Goal: Task Accomplishment & Management: Complete application form

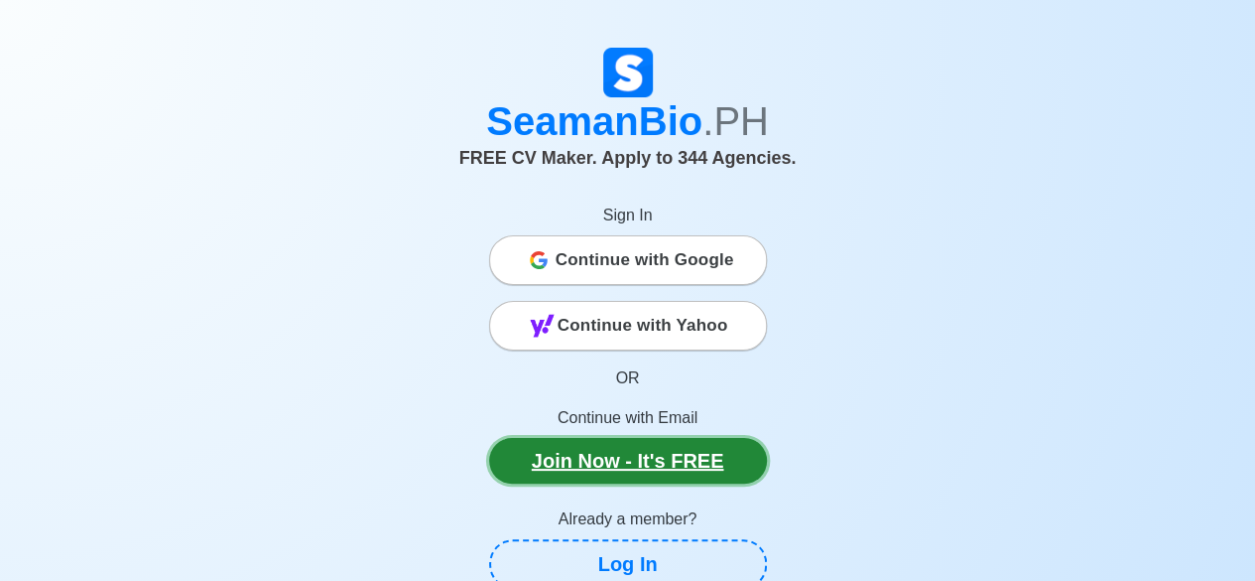
click at [665, 456] on link "Join Now - It's FREE" at bounding box center [628, 461] width 278 height 46
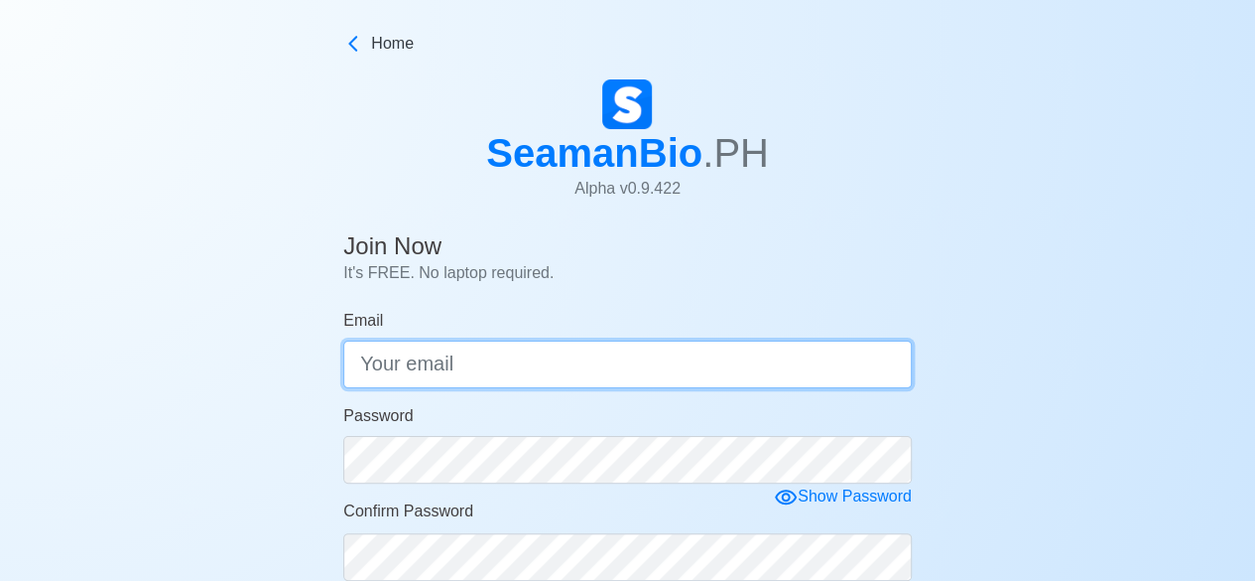
click at [770, 356] on input "Email" at bounding box center [627, 364] width 569 height 48
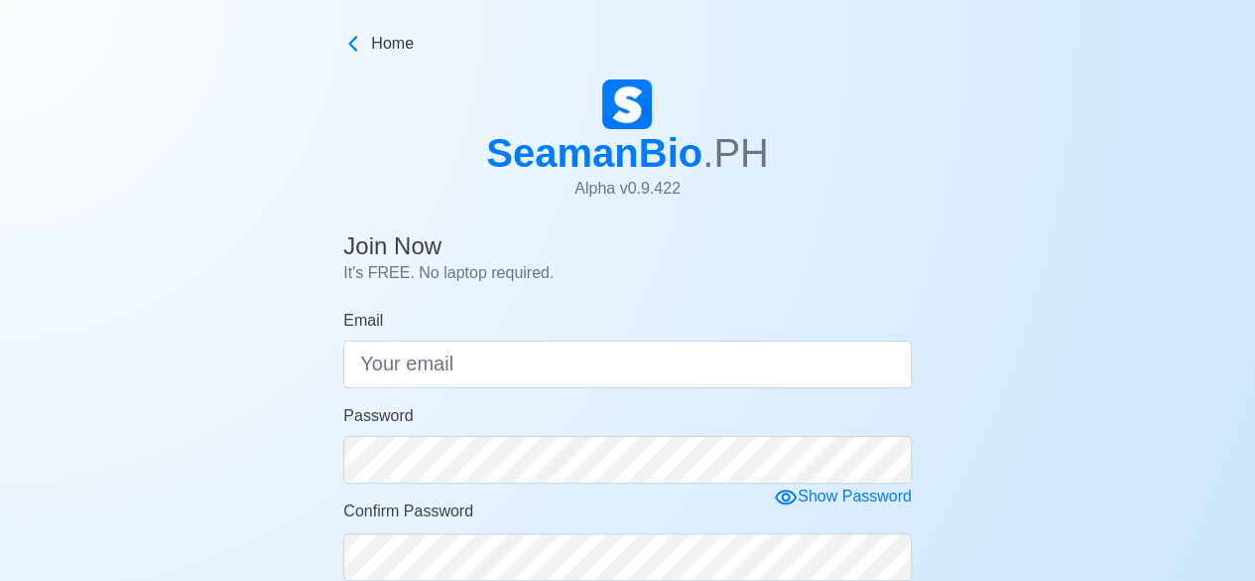
click at [723, 337] on div "Email" at bounding box center [627, 348] width 569 height 79
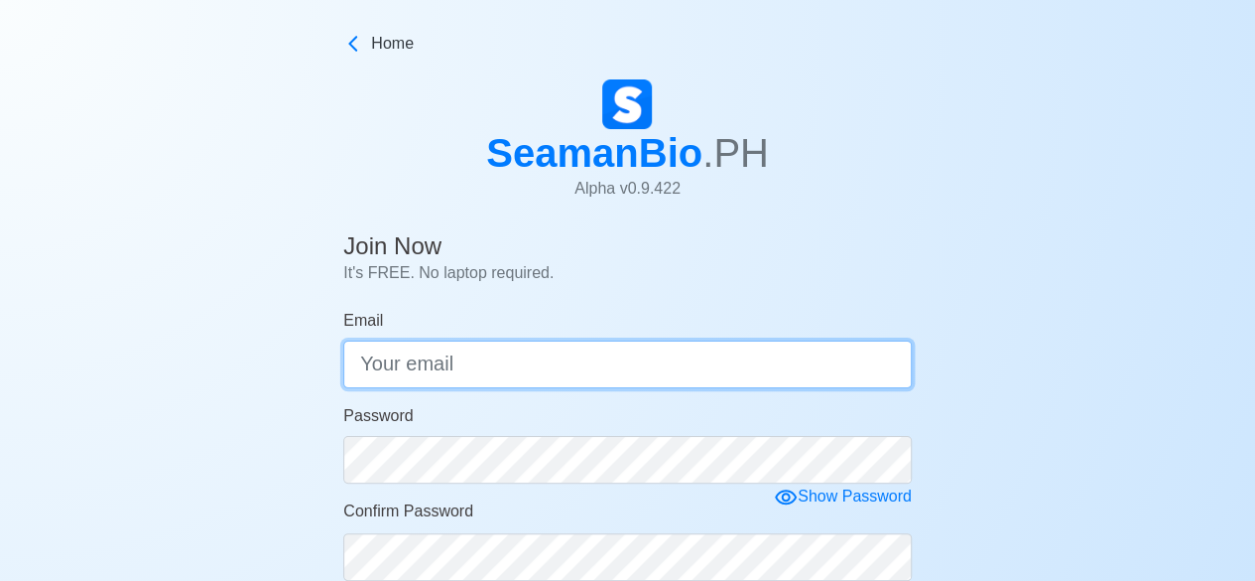
click at [728, 352] on input "Email" at bounding box center [627, 364] width 569 height 48
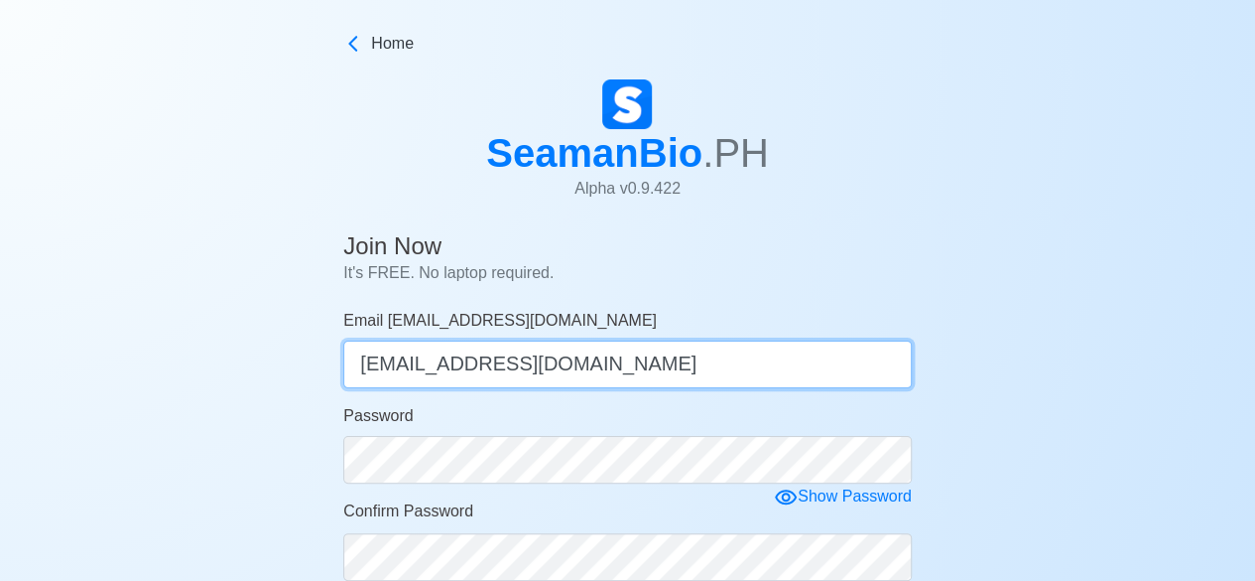
type input "[EMAIL_ADDRESS][DOMAIN_NAME]"
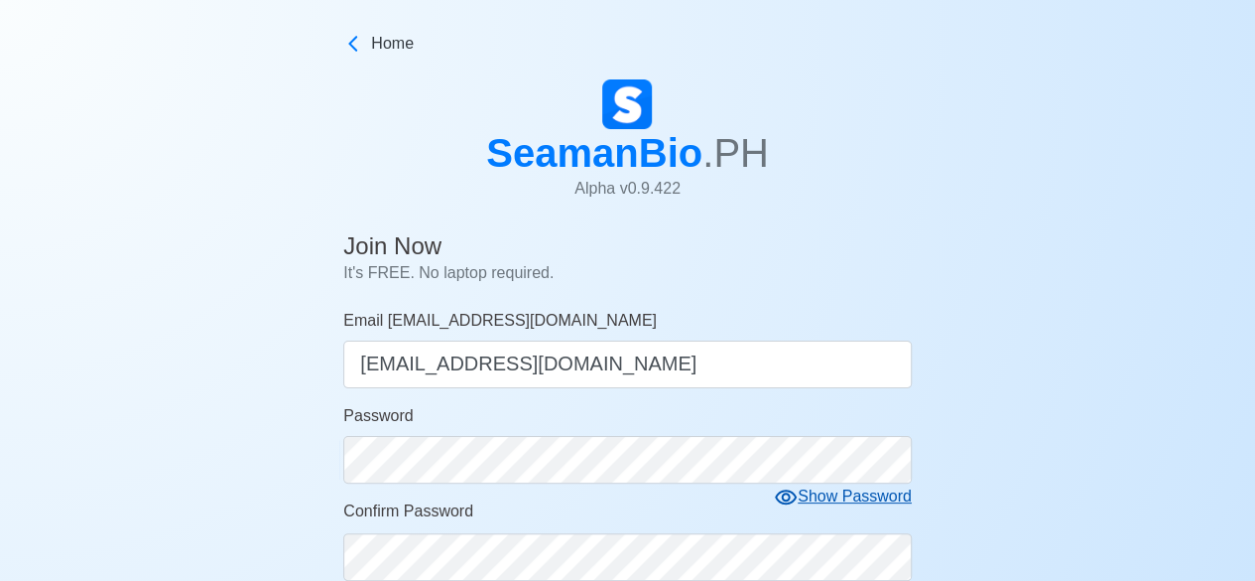
click at [789, 506] on icon at bounding box center [786, 497] width 24 height 24
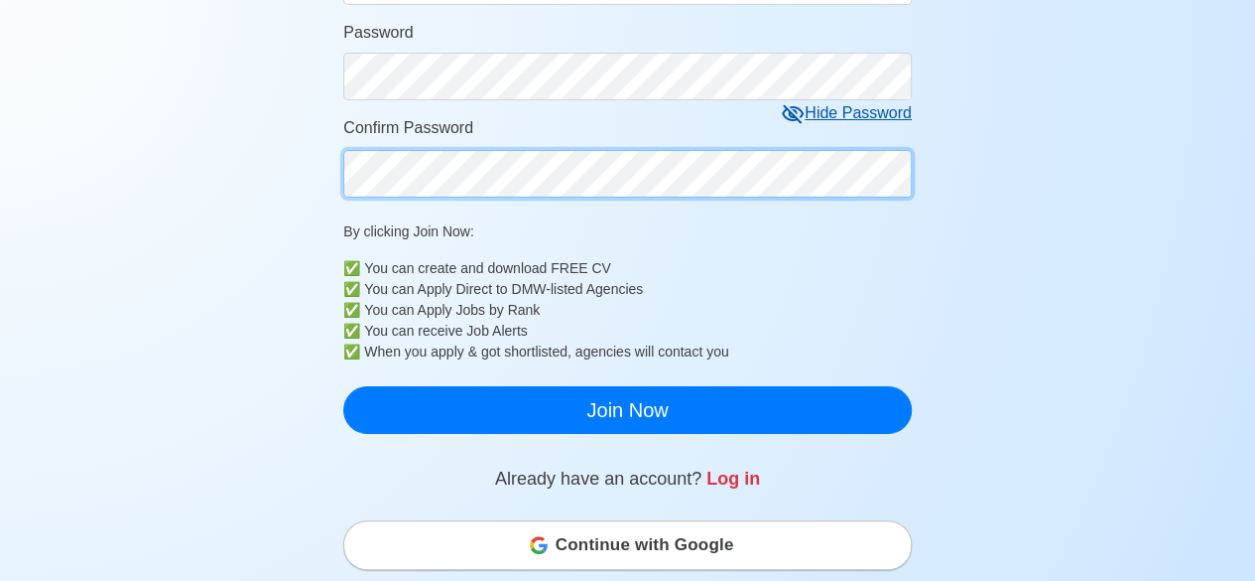
scroll to position [394, 0]
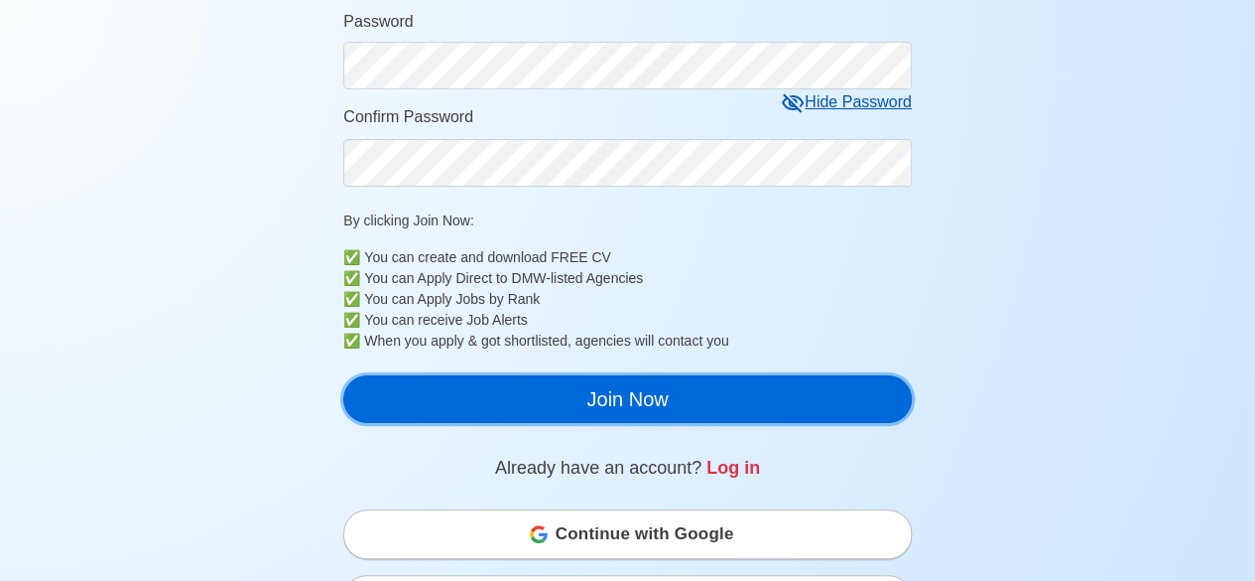
click at [807, 397] on button "Join Now" at bounding box center [627, 399] width 569 height 48
click at [810, 407] on button "Join Now" at bounding box center [627, 399] width 569 height 48
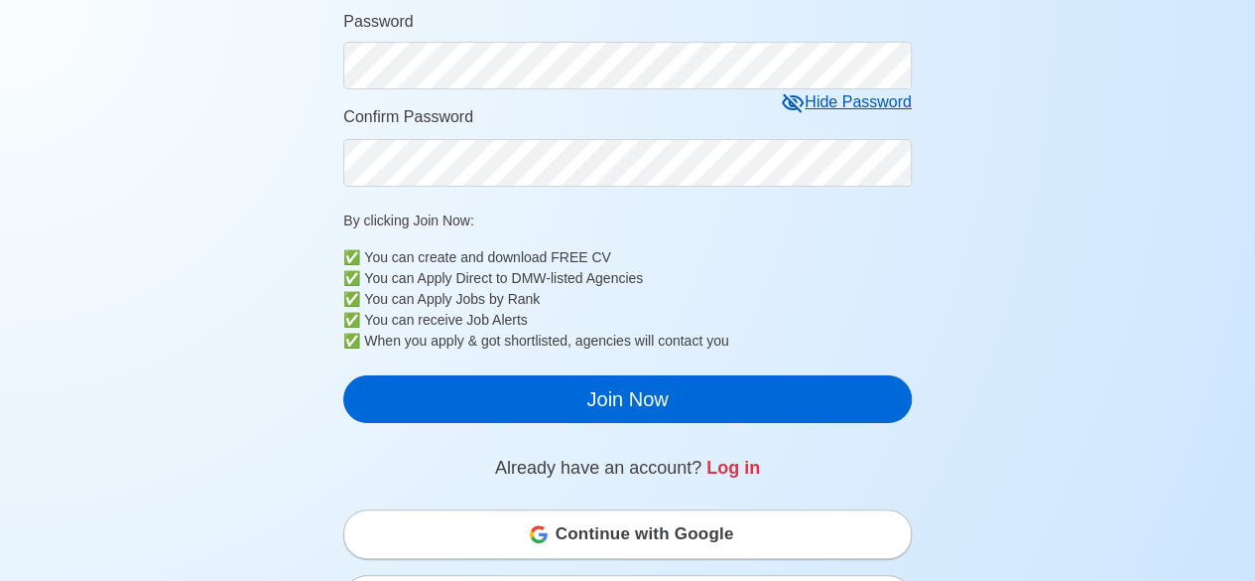
scroll to position [24, 0]
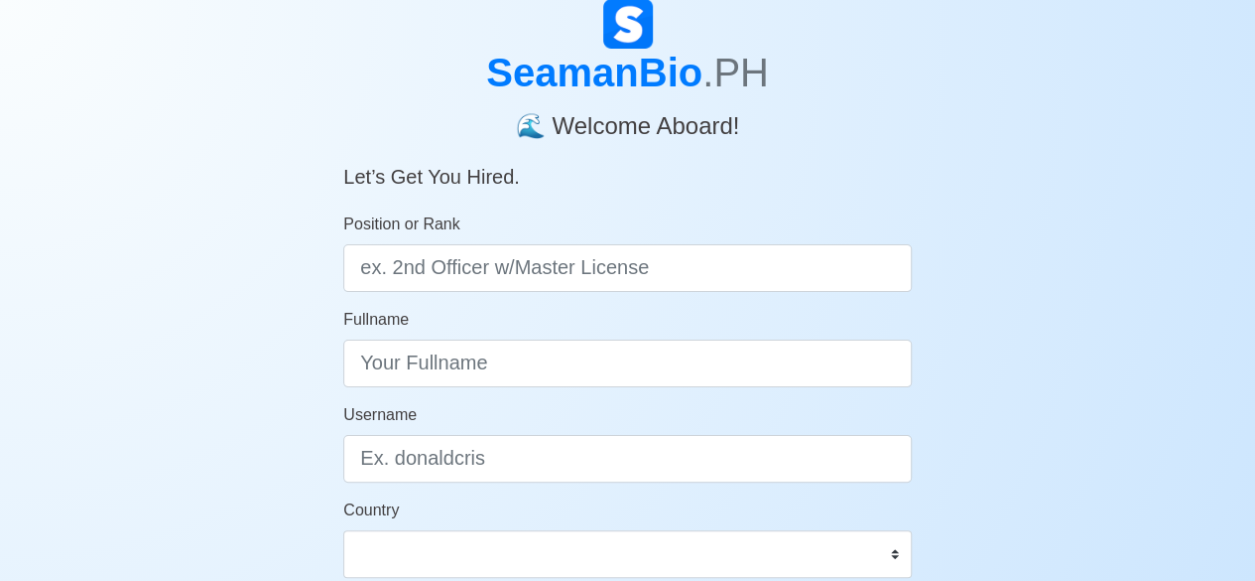
scroll to position [73, 0]
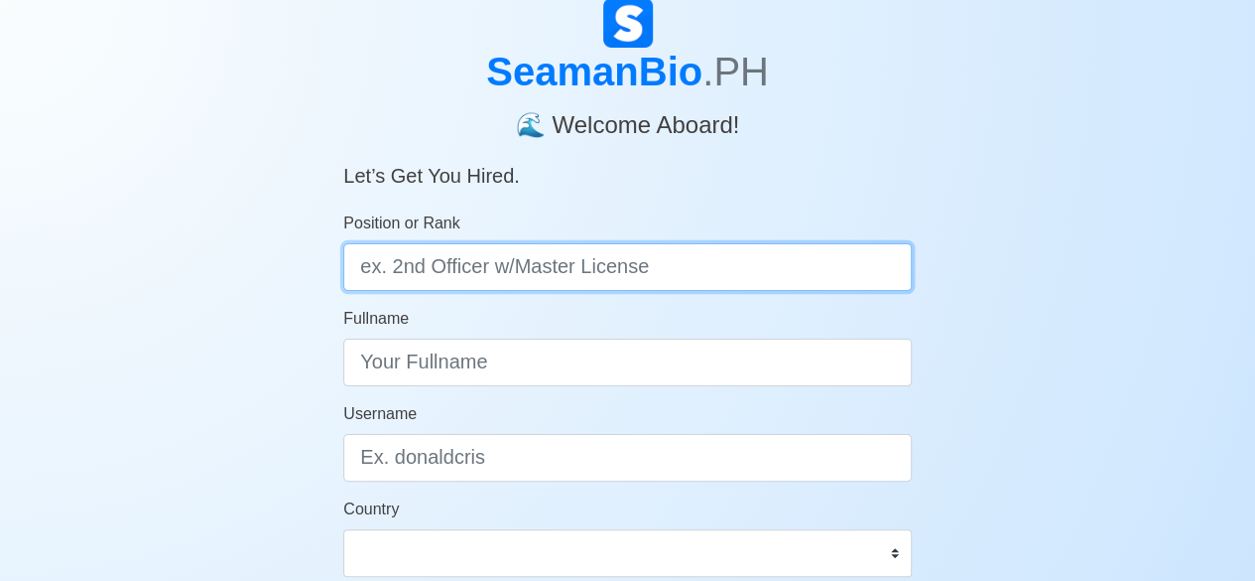
click at [756, 245] on input "Position or Rank" at bounding box center [627, 267] width 569 height 48
type input "Ordinary [PERSON_NAME]"
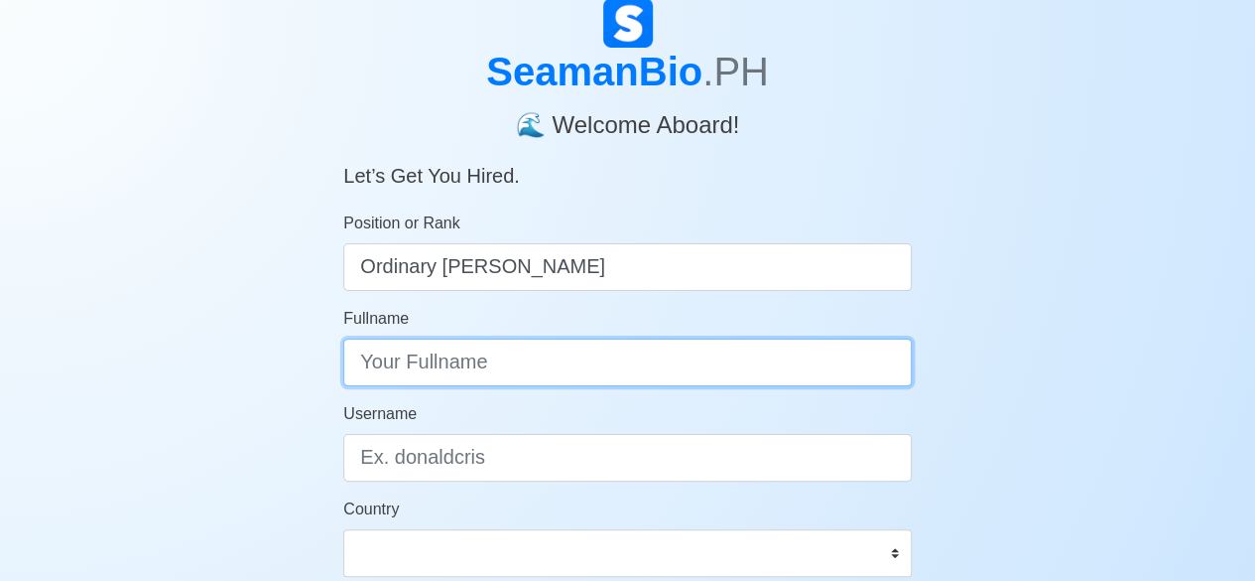
click at [744, 364] on input "Fullname" at bounding box center [627, 362] width 569 height 48
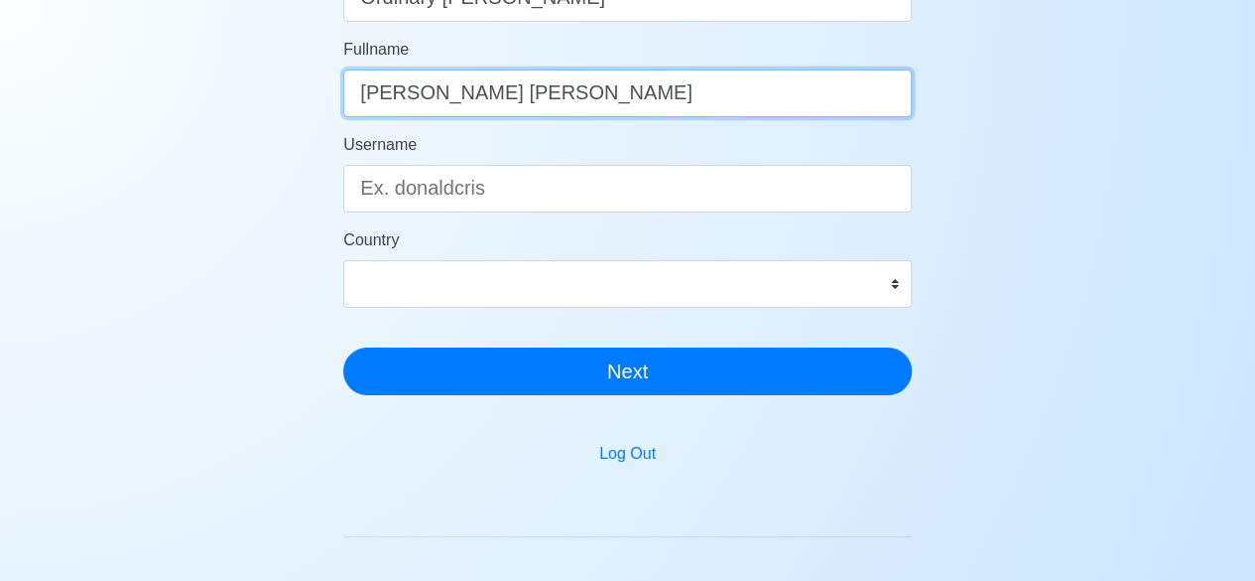
scroll to position [343, 0]
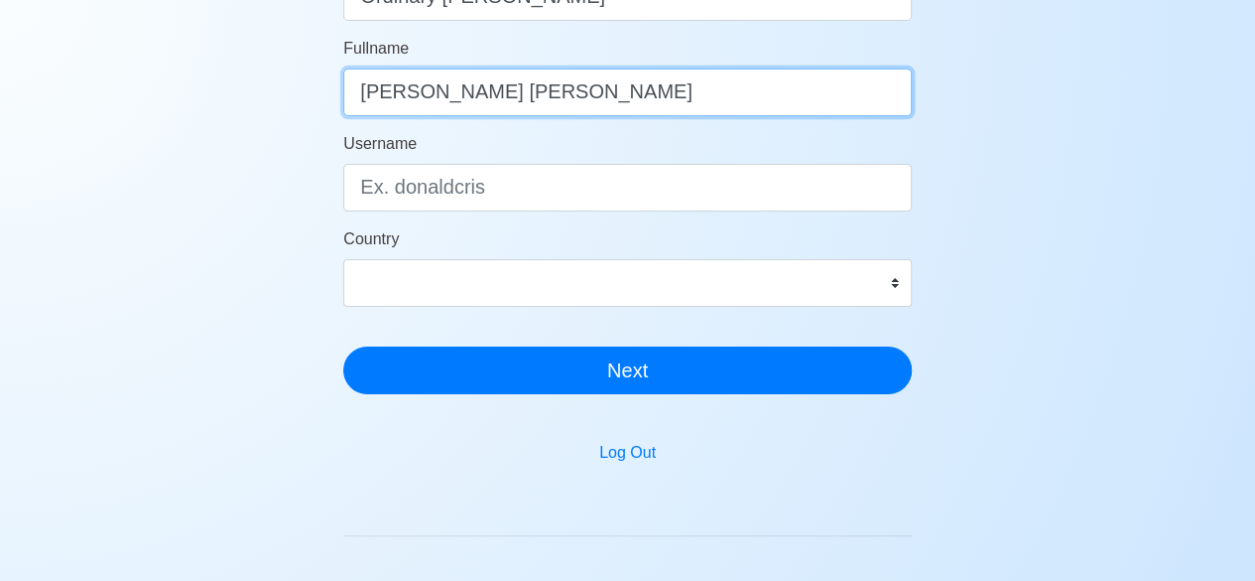
type input "[PERSON_NAME] [PERSON_NAME]"
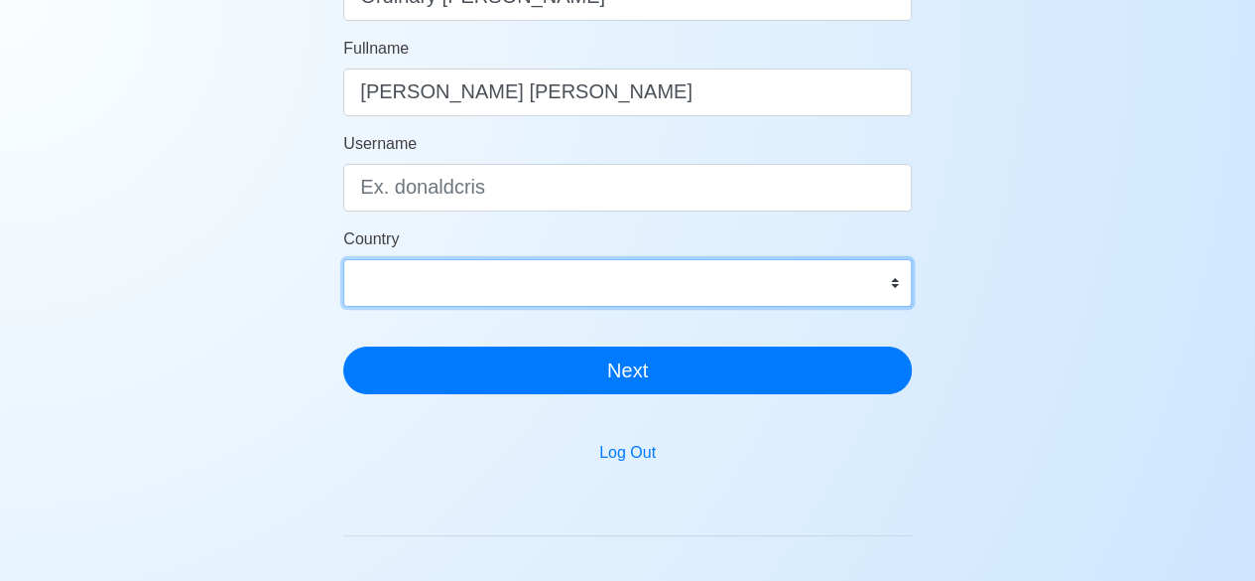
click at [675, 276] on select "[GEOGRAPHIC_DATA] [GEOGRAPHIC_DATA] [GEOGRAPHIC_DATA] [GEOGRAPHIC_DATA] [US_STA…" at bounding box center [627, 283] width 569 height 48
select select "PH"
click at [343, 259] on select "[GEOGRAPHIC_DATA] [GEOGRAPHIC_DATA] [GEOGRAPHIC_DATA] [GEOGRAPHIC_DATA] [US_STA…" at bounding box center [627, 283] width 569 height 48
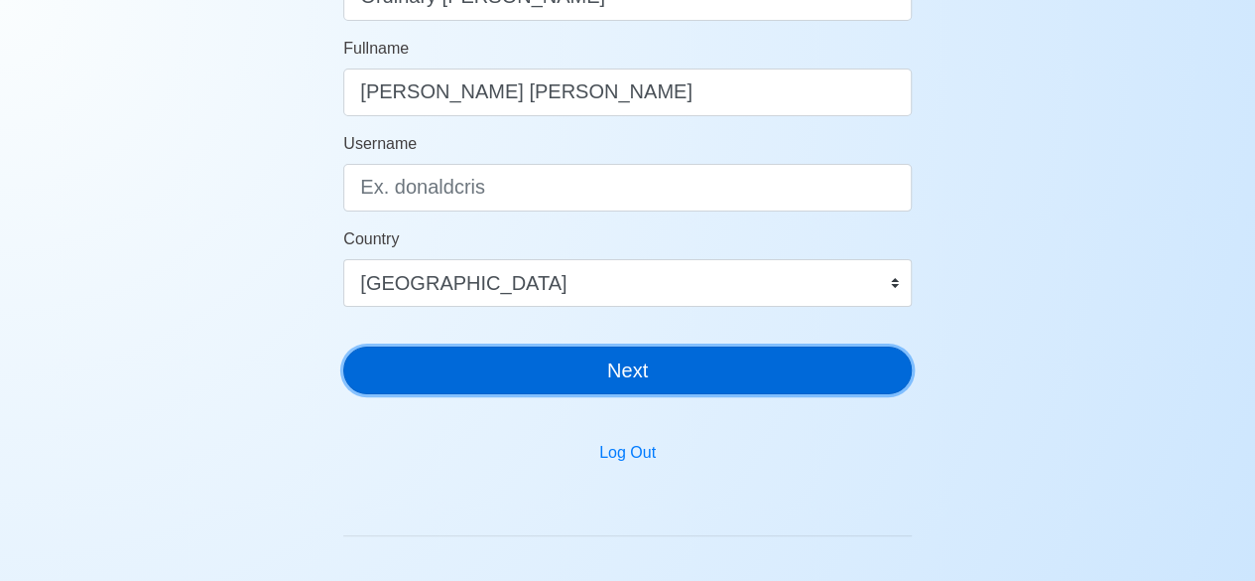
click at [686, 364] on button "Next" at bounding box center [627, 370] width 569 height 48
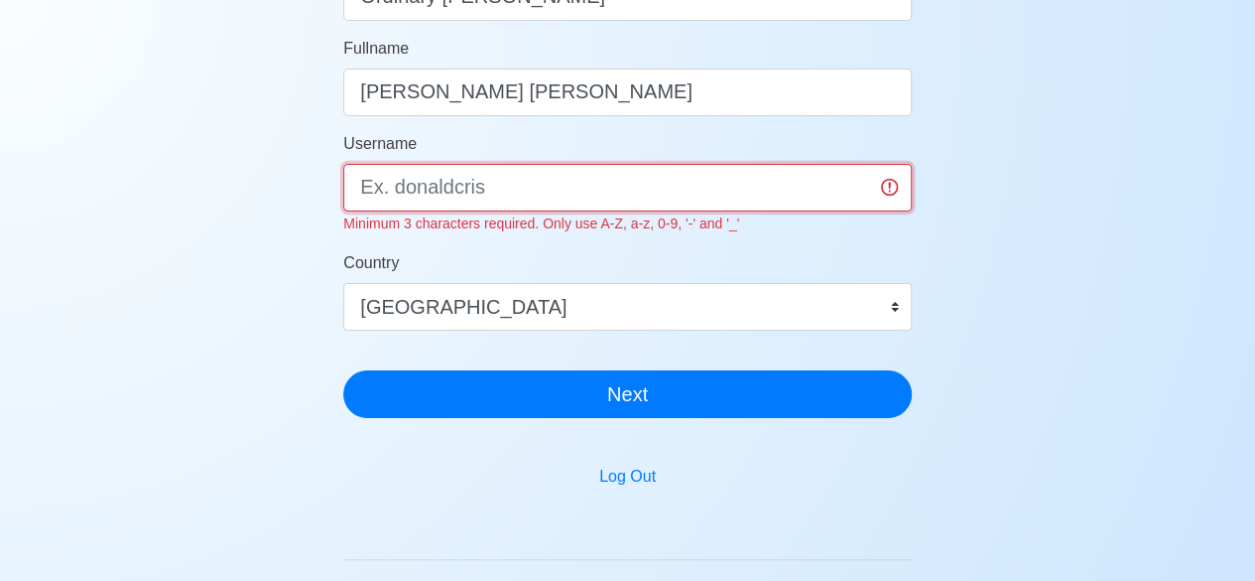
click at [801, 183] on input "Username" at bounding box center [627, 188] width 569 height 48
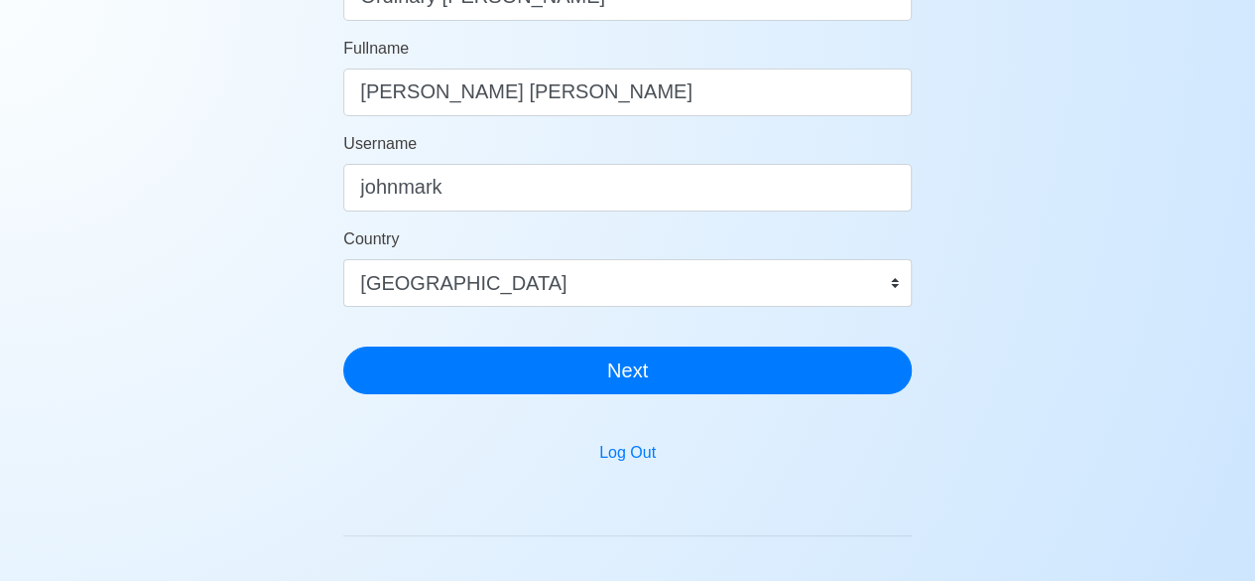
click at [807, 368] on form "Position or Rank Ordinary [PERSON_NAME] Fullname [PERSON_NAME] [PERSON_NAME][GE…" at bounding box center [627, 167] width 569 height 453
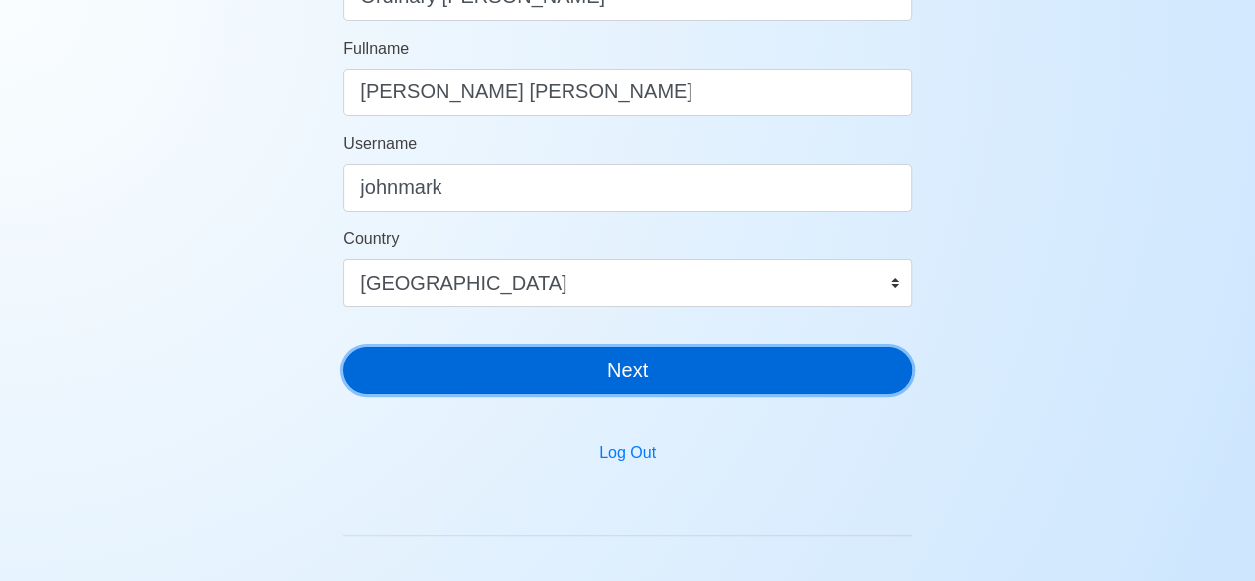
click at [807, 368] on button "Next" at bounding box center [627, 370] width 569 height 48
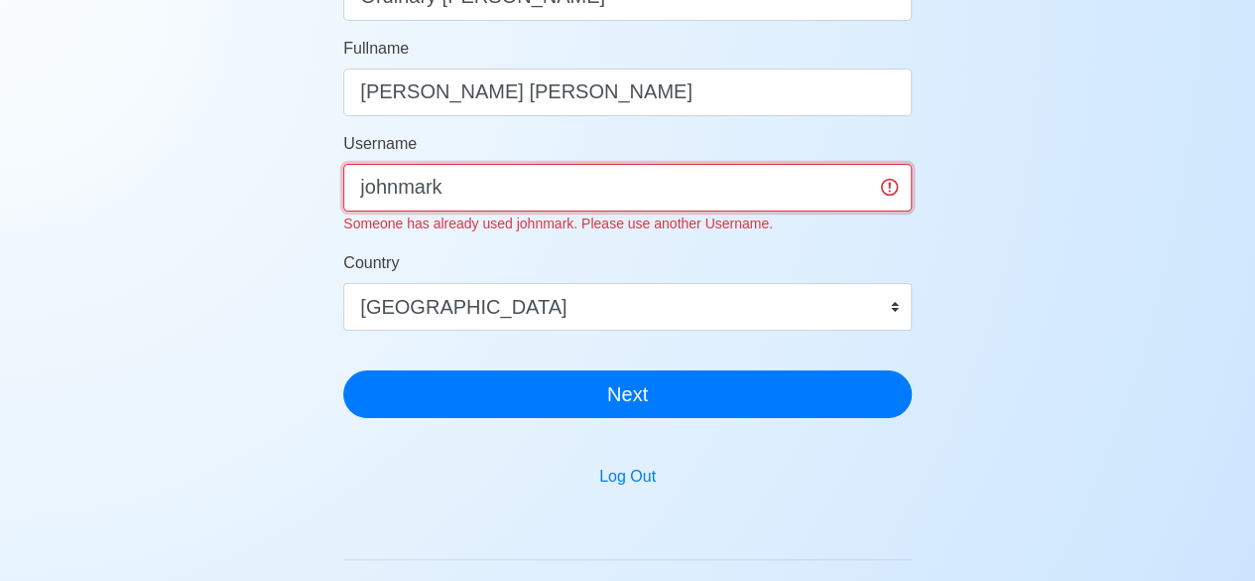
click at [715, 195] on input "johnmark" at bounding box center [627, 188] width 569 height 48
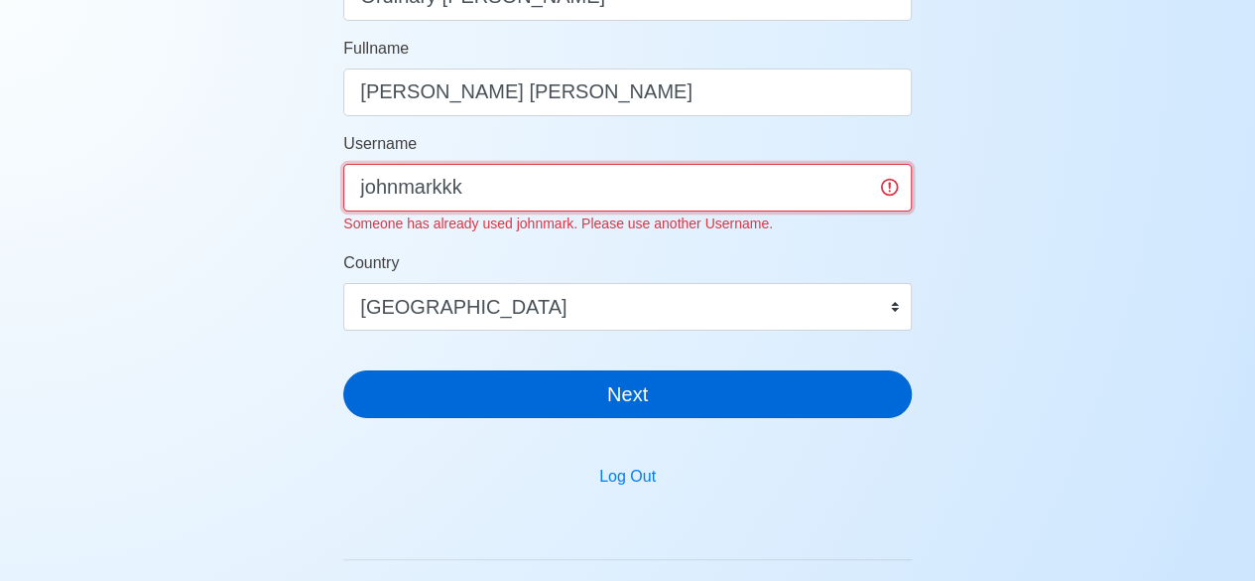
type input "johnmarkkk"
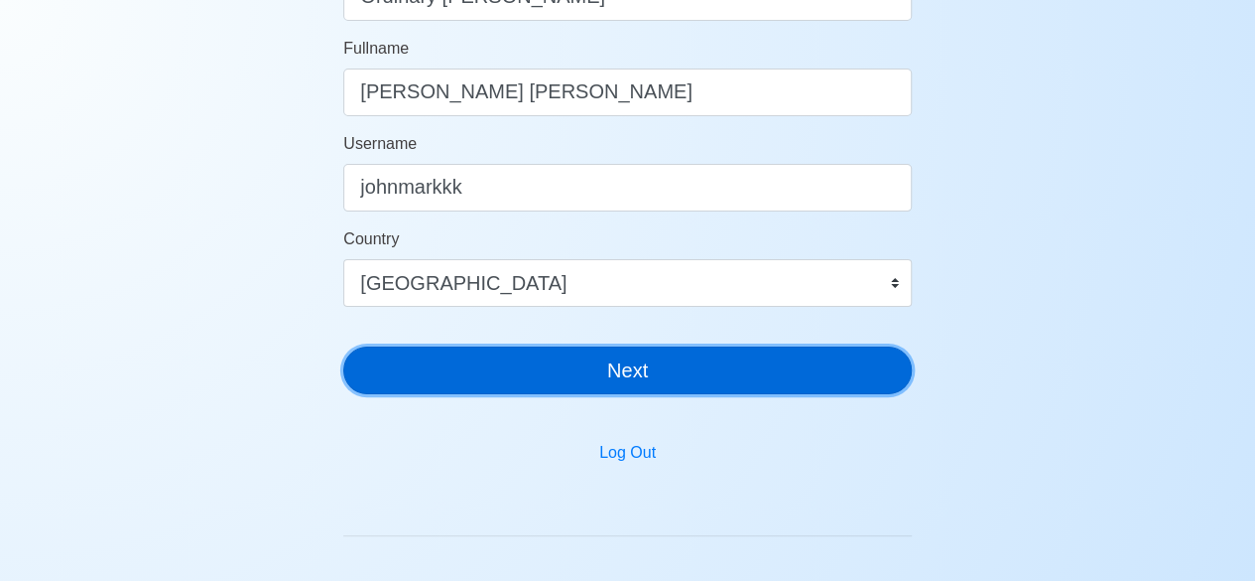
click at [695, 393] on div "SeamanBio .PH 🌊 Welcome Aboard! Let’s Get You Hired. Position or Rank Ordinary …" at bounding box center [627, 69] width 569 height 682
click at [722, 378] on button "Next" at bounding box center [627, 370] width 569 height 48
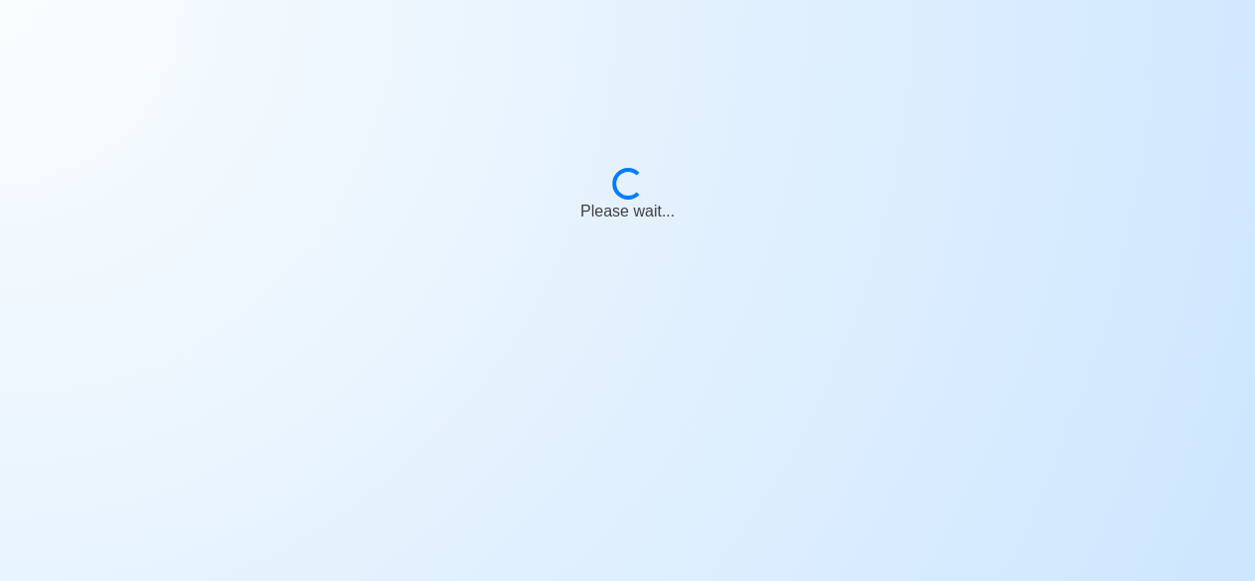
scroll to position [24, 0]
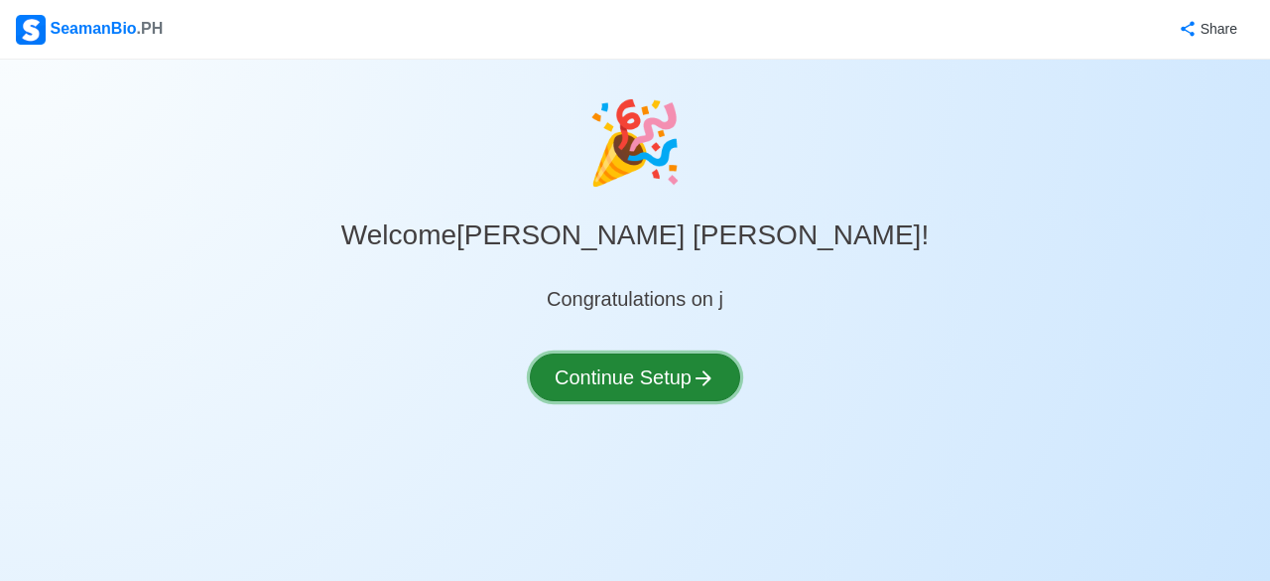
click at [722, 378] on button "Continue Setup" at bounding box center [635, 377] width 210 height 48
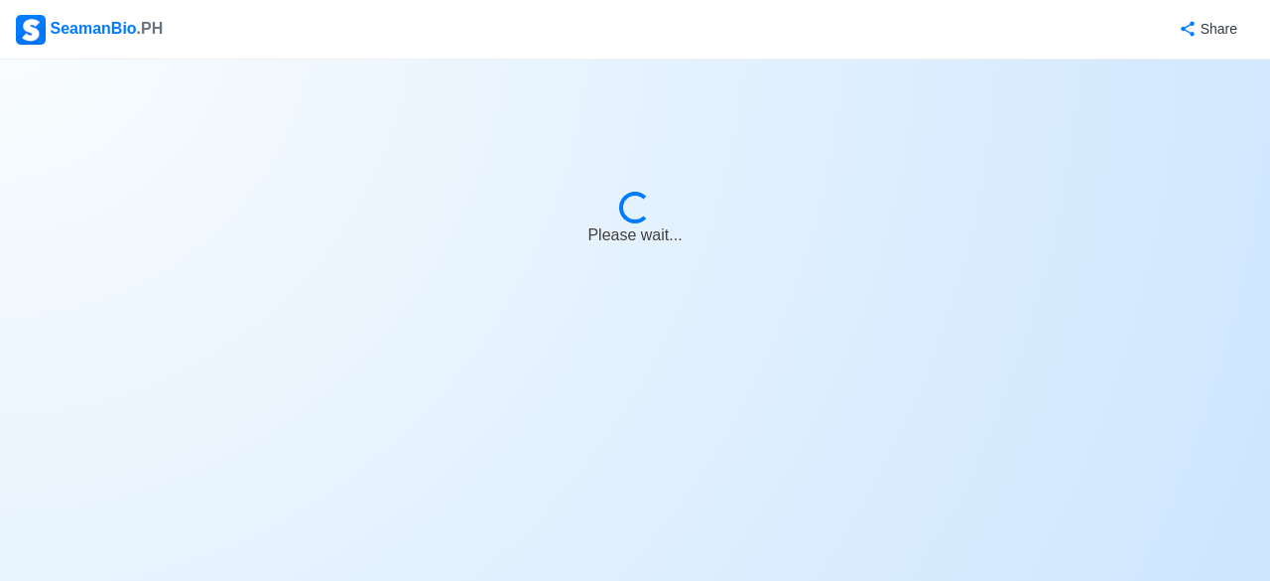
select select "Visible for Hiring"
select select "PH"
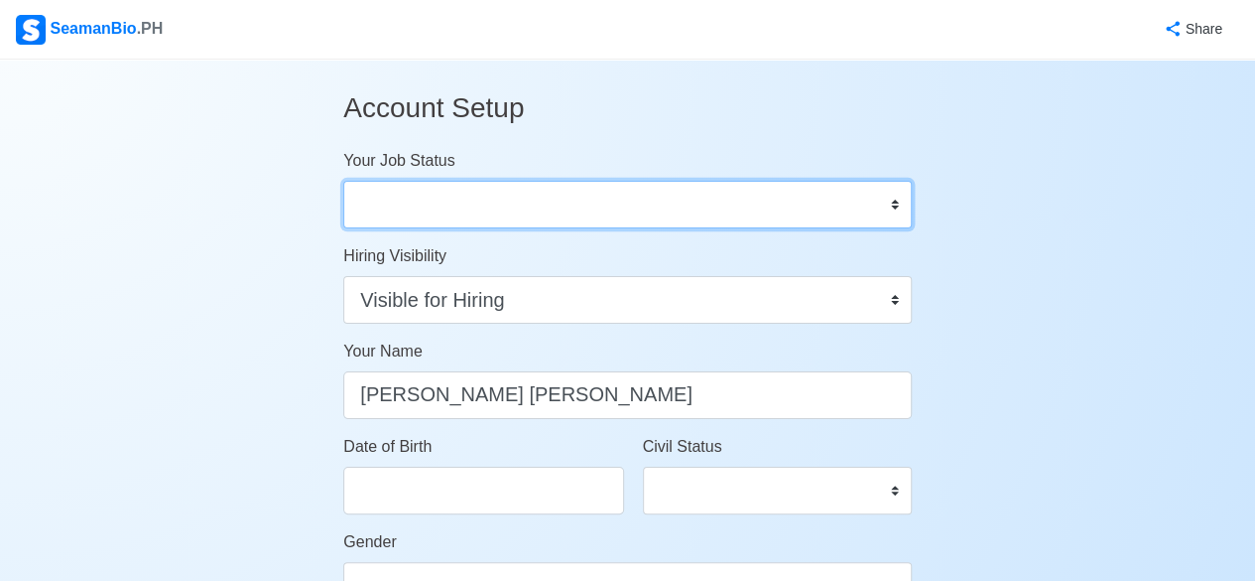
click at [815, 219] on select "Onboard Actively Looking for Job Not Looking for Job" at bounding box center [627, 205] width 569 height 48
select select "Actively Looking for Job"
click at [343, 181] on select "Onboard Actively Looking for Job Not Looking for Job" at bounding box center [627, 205] width 569 height 48
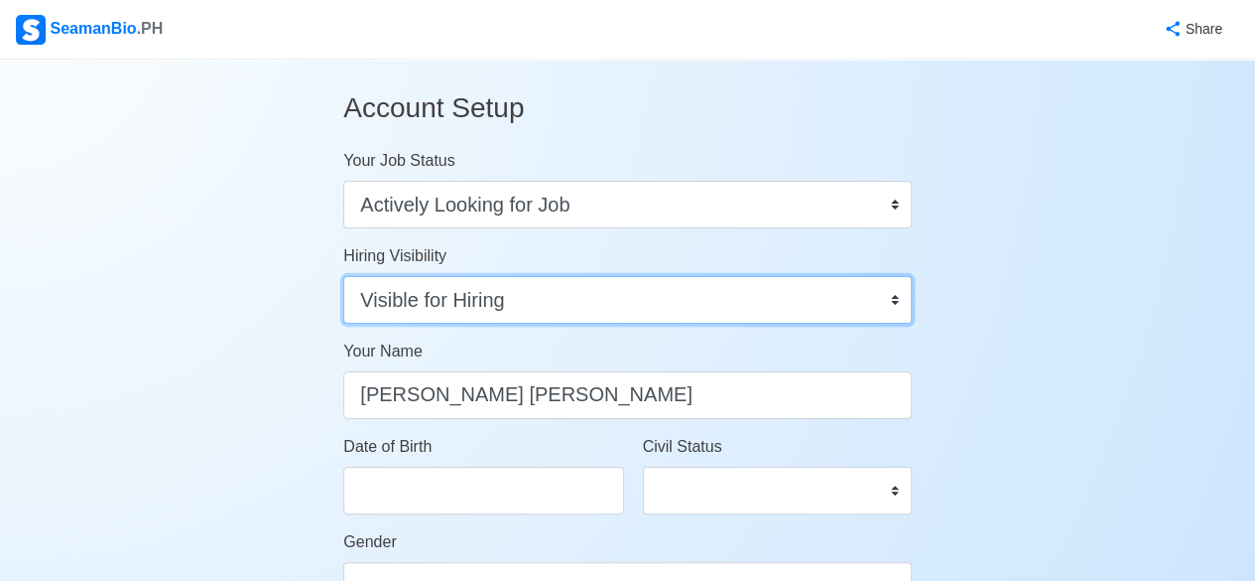
click at [815, 307] on select "Visible for Hiring Not Visible for Hiring" at bounding box center [627, 300] width 569 height 48
click at [343, 276] on select "Visible for Hiring Not Visible for Hiring" at bounding box center [627, 300] width 569 height 48
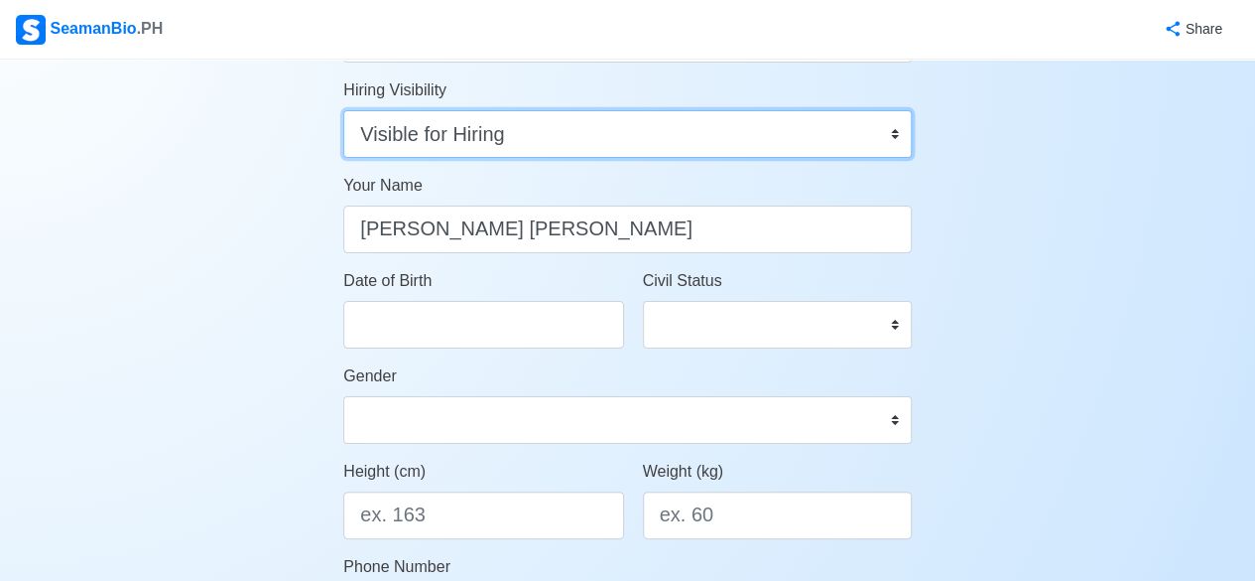
scroll to position [168, 0]
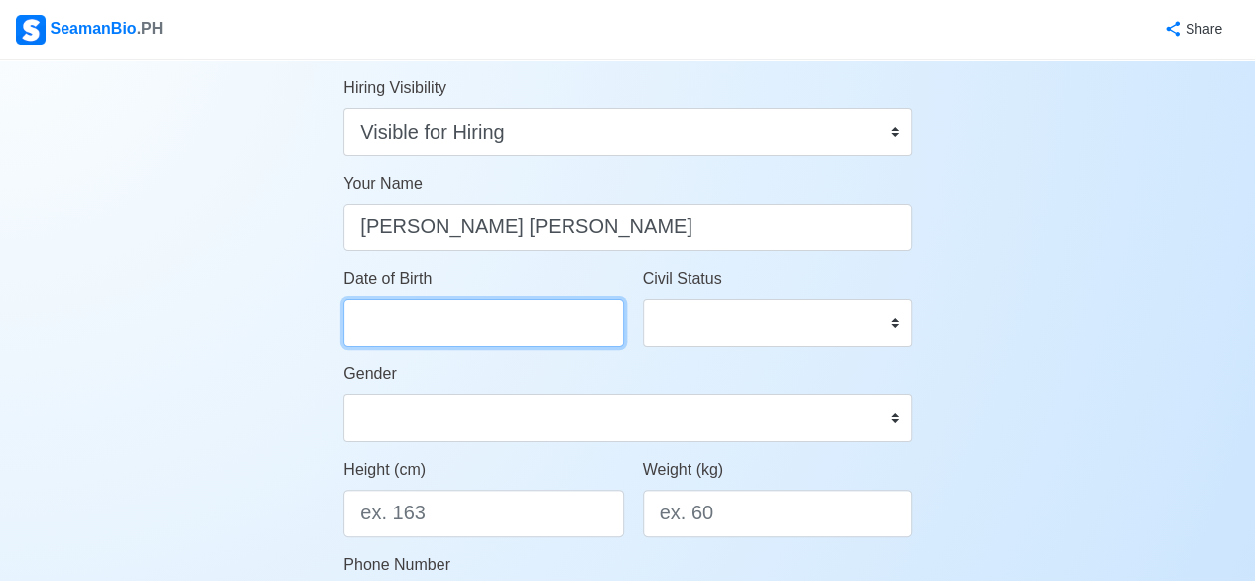
select select "****"
select select "*********"
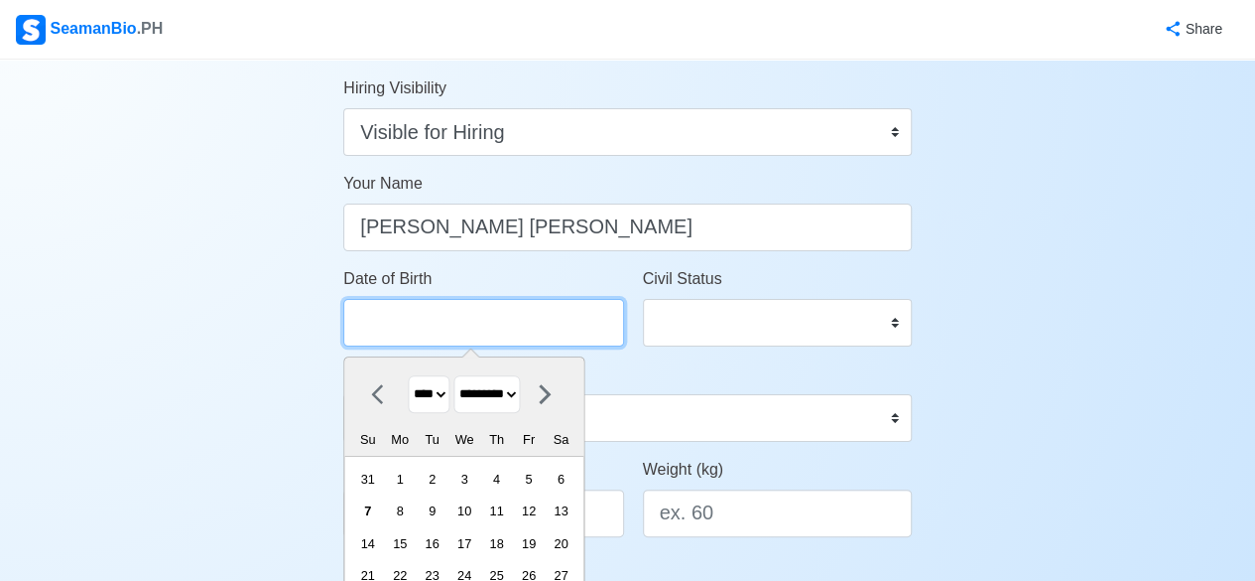
click at [544, 325] on input "Date of Birth" at bounding box center [483, 323] width 280 height 48
type input "0"
select select "****"
select select "*******"
type input "04"
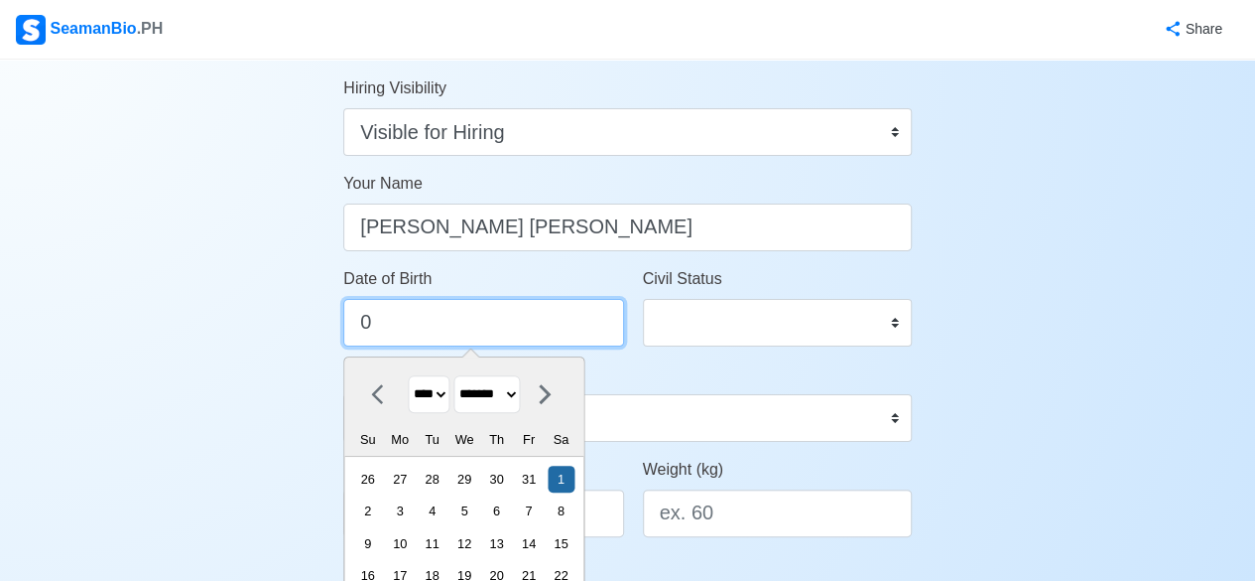
select select "****"
select select "*****"
type input "042"
select select "****"
select select "*******"
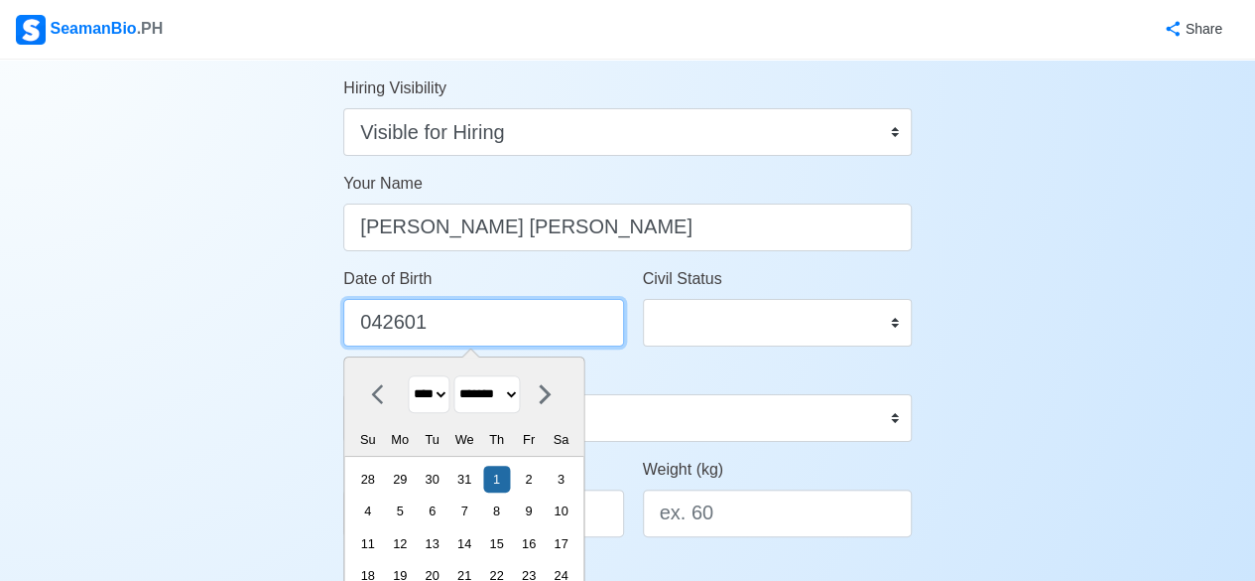
type input "042601"
click at [429, 388] on select "**** **** **** **** **** **** **** **** **** **** **** **** **** **** **** ****…" at bounding box center [430, 394] width 42 height 39
select select "****"
click at [409, 375] on select "**** **** **** **** **** **** **** **** **** **** **** **** **** **** **** ****…" at bounding box center [430, 394] width 42 height 39
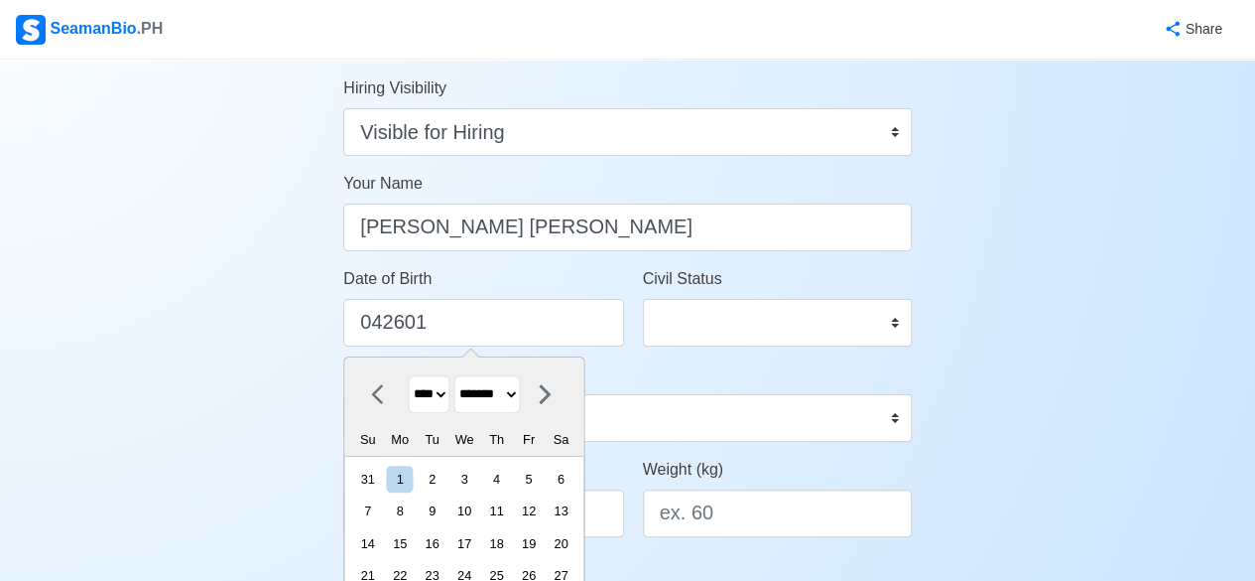
click at [510, 393] on select "******* ******** ***** ***** *** **** **** ****** ********* ******* ******** **…" at bounding box center [488, 394] width 66 height 39
select select "*****"
click at [461, 375] on select "******* ******** ***** ***** *** **** **** ****** ********* ******* ******** **…" at bounding box center [488, 394] width 66 height 39
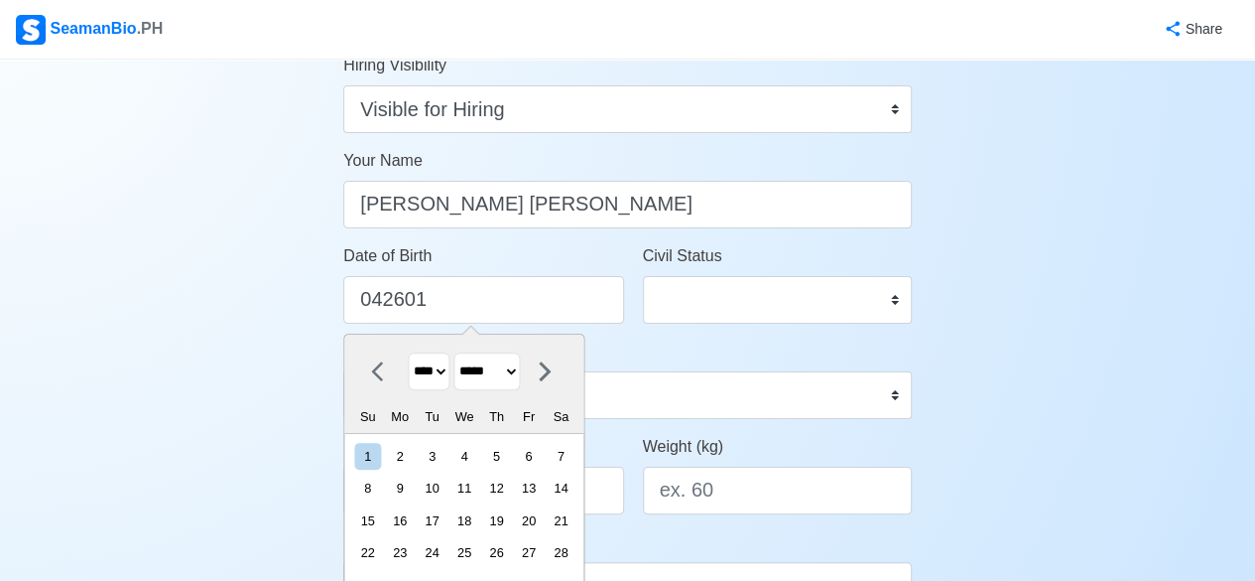
scroll to position [192, 0]
click at [508, 542] on div "26" at bounding box center [496, 551] width 27 height 27
type input "[DATE]"
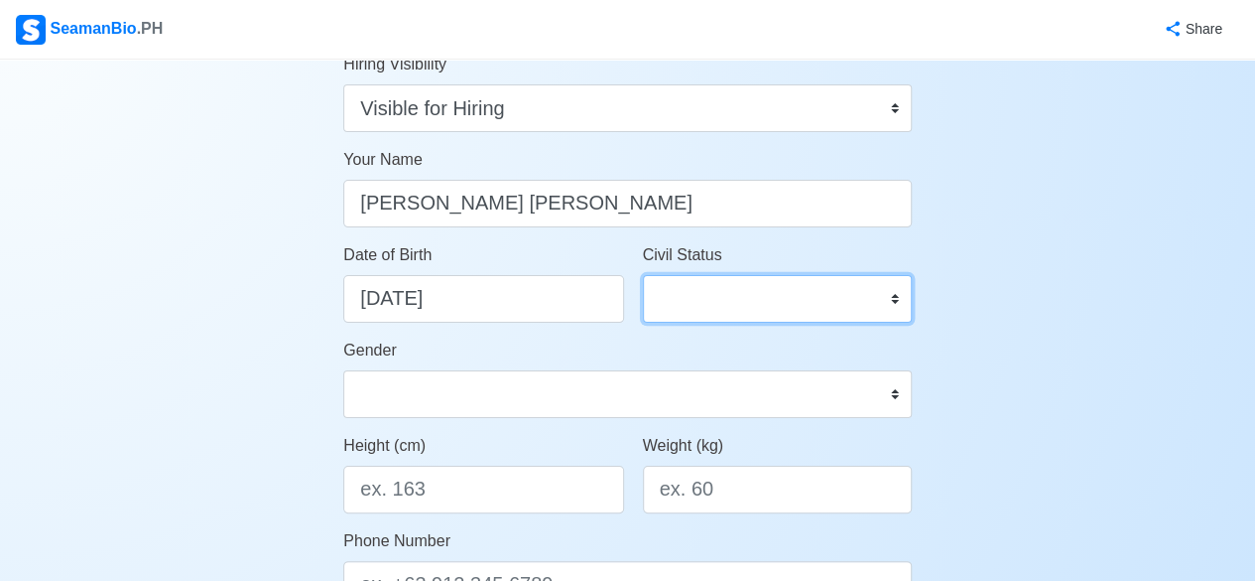
click at [827, 314] on select "Single Married Widowed Separated" at bounding box center [777, 299] width 269 height 48
select select "Single"
click at [643, 275] on select "Single Married Widowed Separated" at bounding box center [777, 299] width 269 height 48
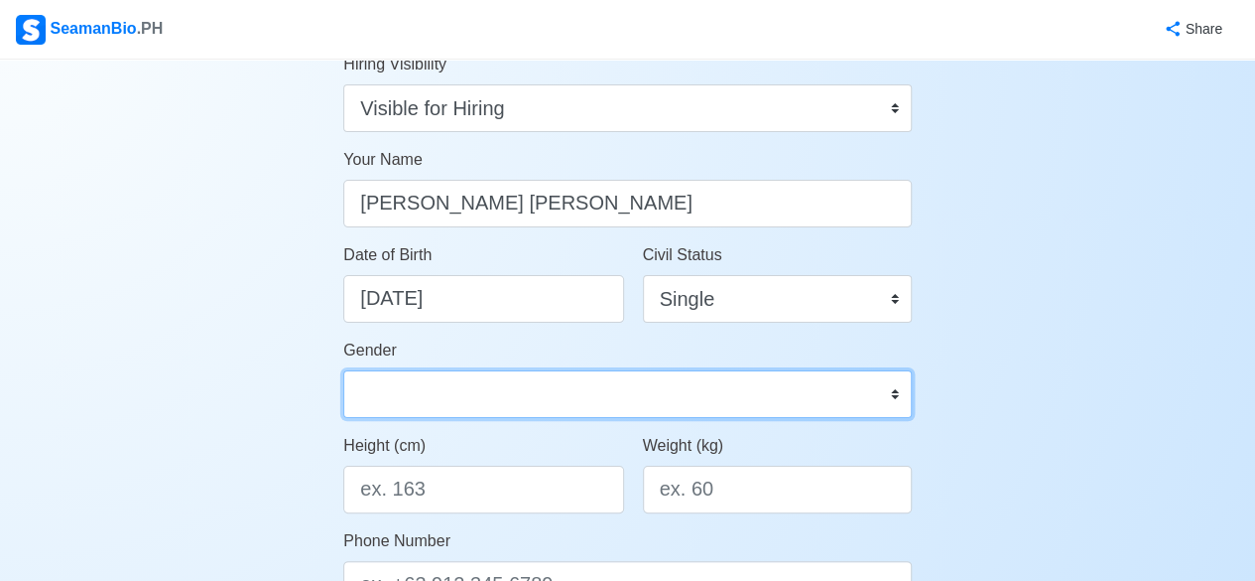
click at [785, 388] on select "[DEMOGRAPHIC_DATA] [DEMOGRAPHIC_DATA]" at bounding box center [627, 394] width 569 height 48
select select "[DEMOGRAPHIC_DATA]"
click at [343, 370] on select "[DEMOGRAPHIC_DATA] [DEMOGRAPHIC_DATA]" at bounding box center [627, 394] width 569 height 48
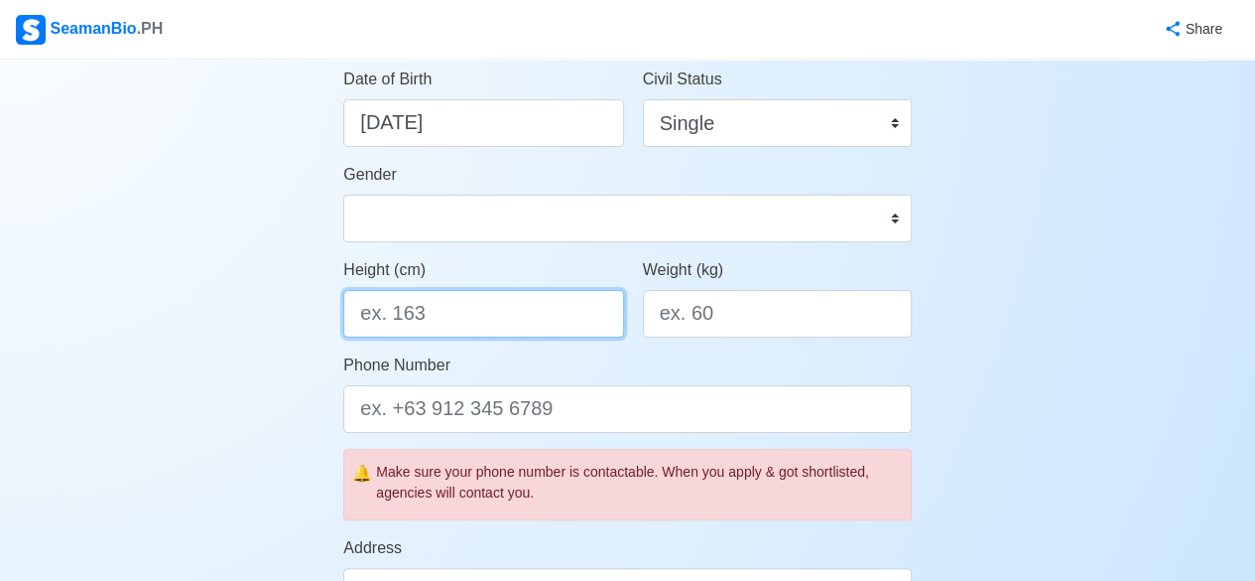
click at [536, 329] on input "Height (cm)" at bounding box center [483, 314] width 280 height 48
type input "163"
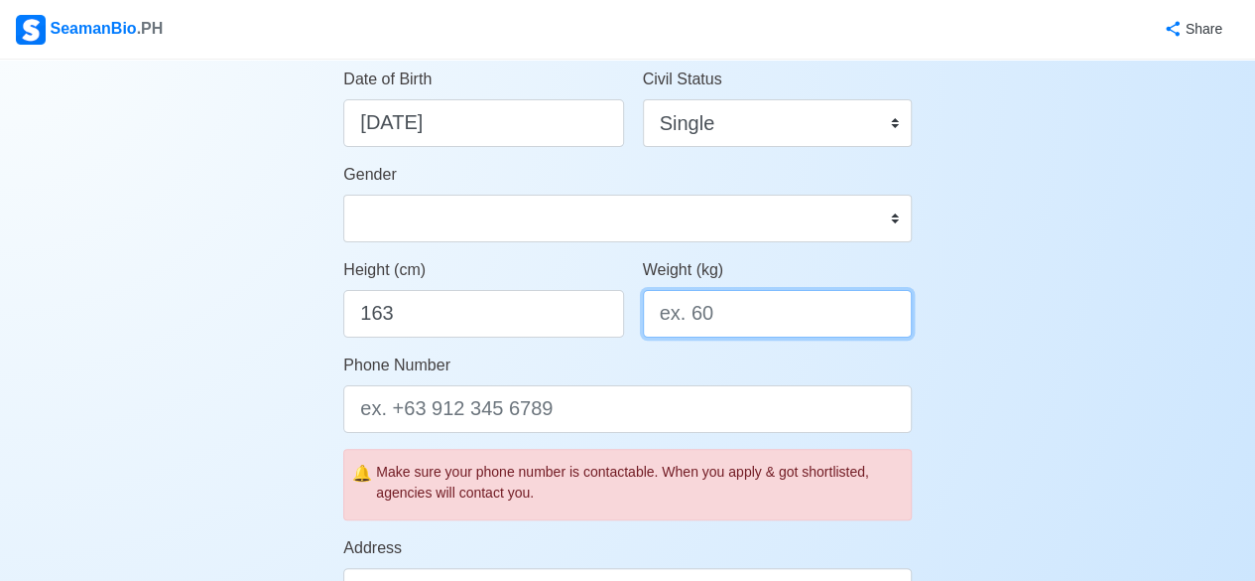
click at [699, 310] on input "Weight (kg)" at bounding box center [777, 314] width 269 height 48
type input "60"
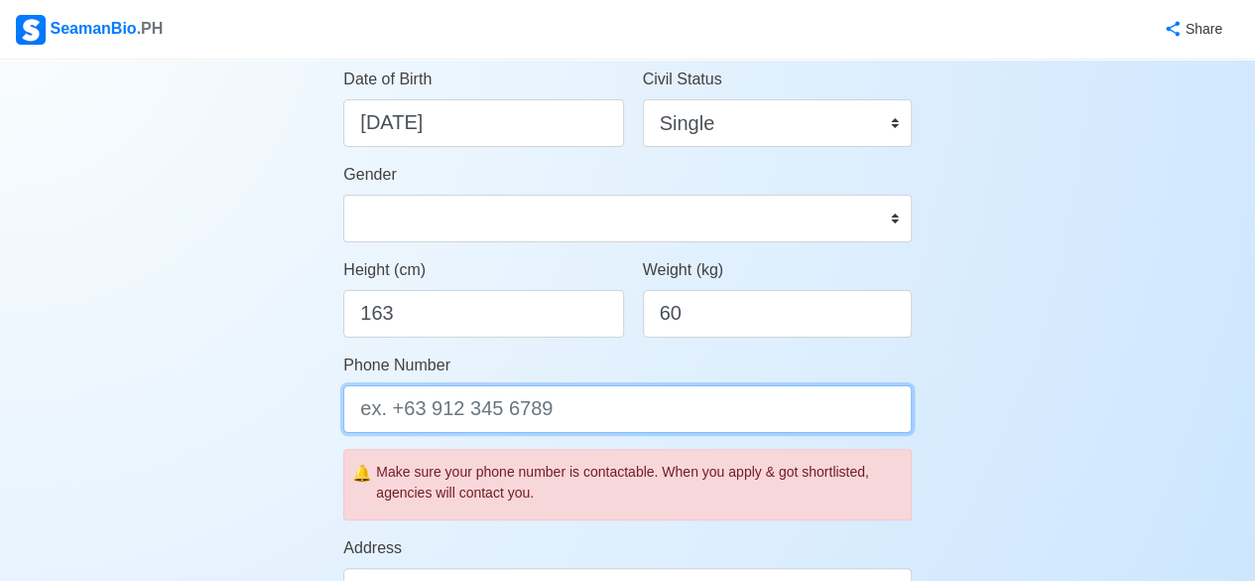
click at [601, 420] on input "Phone Number" at bounding box center [627, 409] width 569 height 48
type input "="
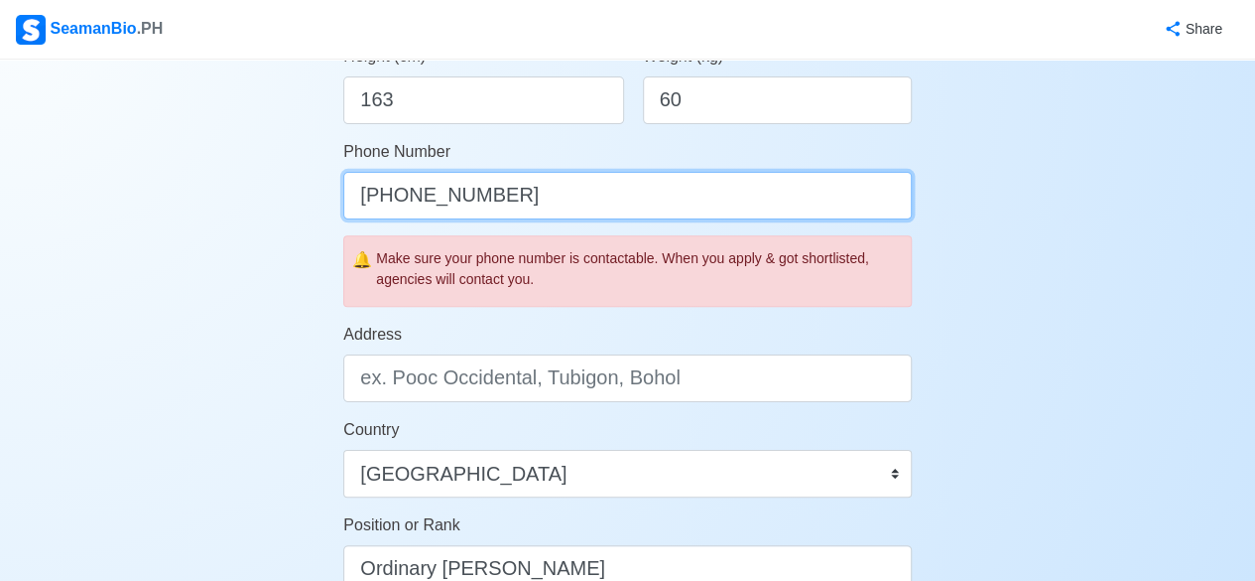
scroll to position [580, 0]
type input "[PHONE_NUMBER]"
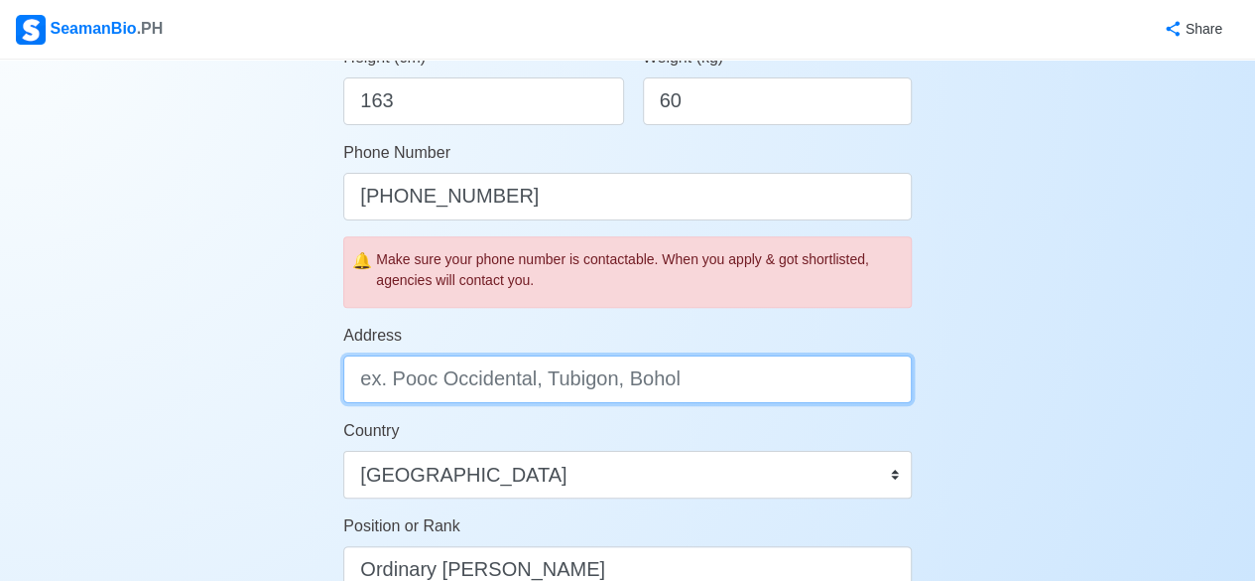
click at [691, 385] on input "Address" at bounding box center [627, 379] width 569 height 48
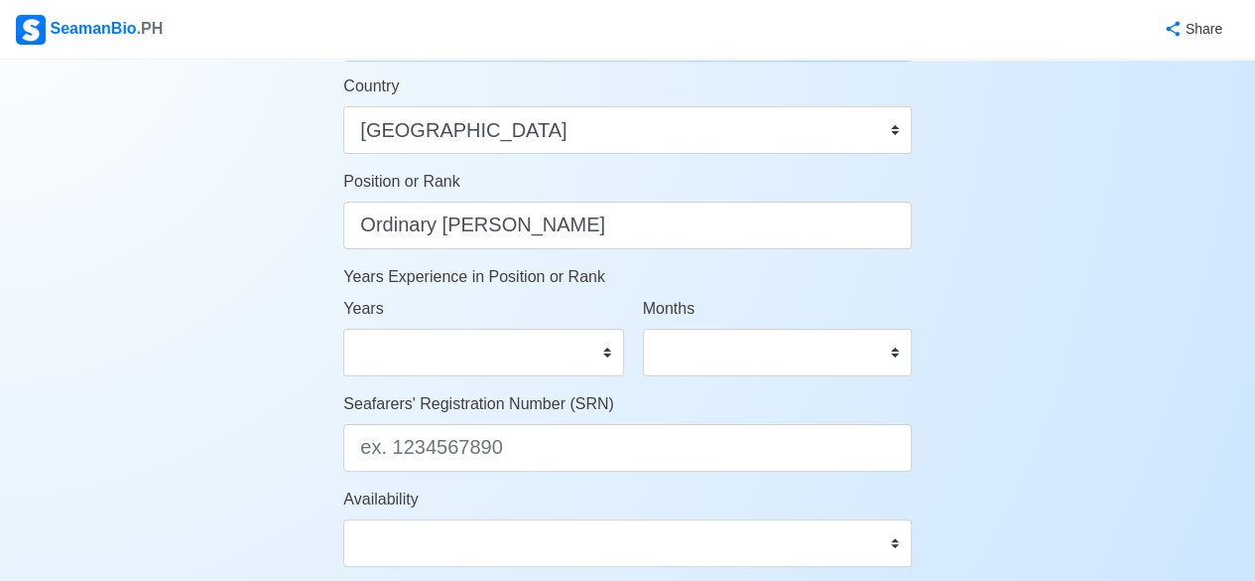
scroll to position [929, 0]
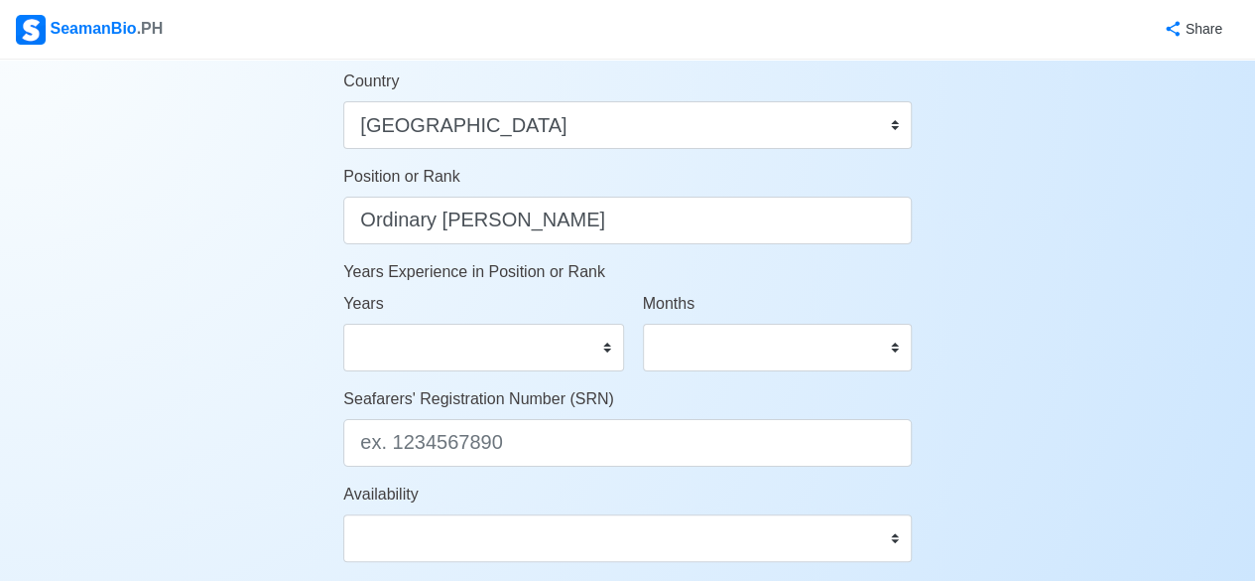
type input "Blk [STREET_ADDRESS] Dasmarinas Cavite"
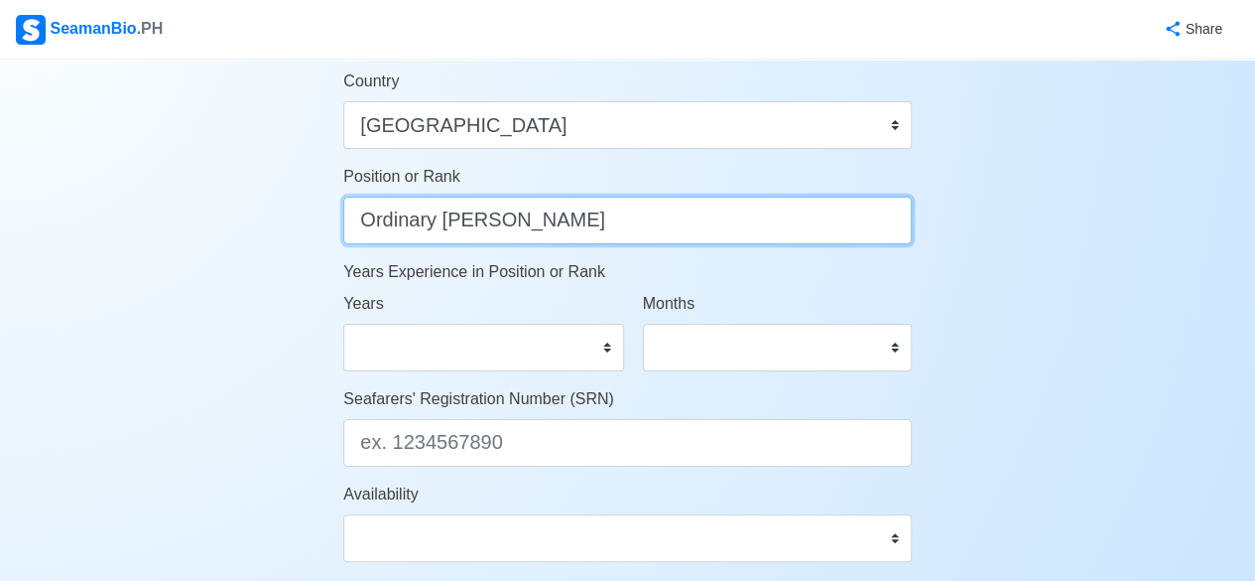
click at [605, 223] on input "Ordinary [PERSON_NAME]" at bounding box center [627, 221] width 569 height 48
type input "O"
type input "Deck Cadet"
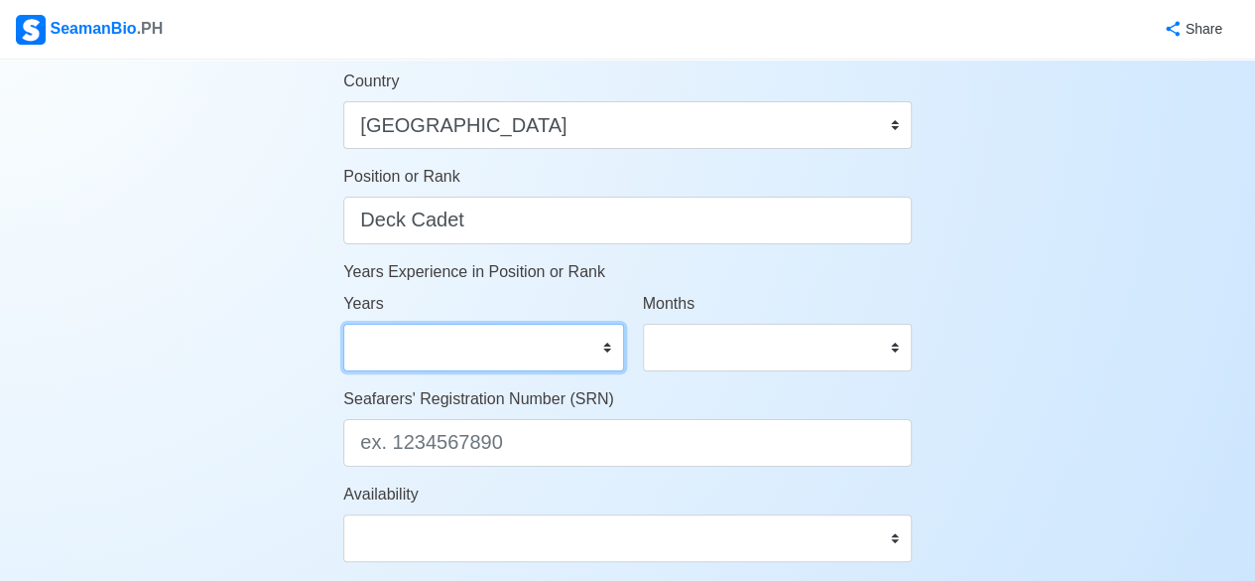
click at [550, 342] on select "0 1 2 3 4 5 6 7 8 9 10 11 12 13 14 15 16 17 18 19 20 21 22 23 24 25 26 27 28 29…" at bounding box center [483, 348] width 280 height 48
select select "1"
click at [343, 324] on select "0 1 2 3 4 5 6 7 8 9 10 11 12 13 14 15 16 17 18 19 20 21 22 23 24 25 26 27 28 29…" at bounding box center [483, 348] width 280 height 48
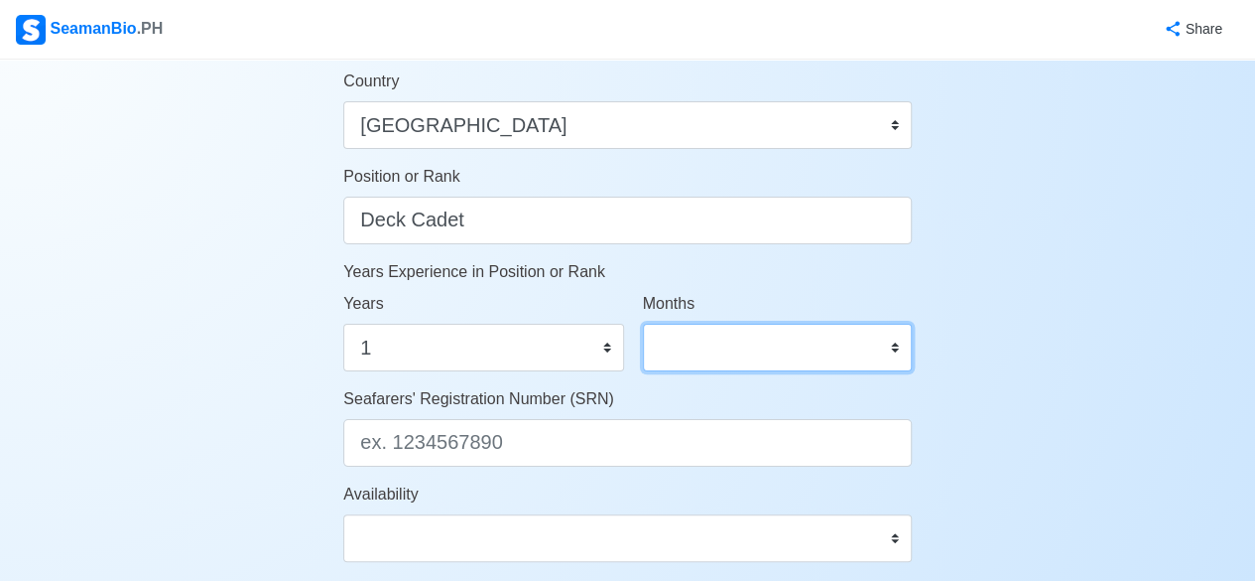
click at [778, 335] on select "0 1 2 3 4 5 6 7 8 9 10 11" at bounding box center [777, 348] width 269 height 48
click at [1000, 299] on div "Account Setup Your Job Status Onboard Actively Looking for Job Not Looking for …" at bounding box center [627, 0] width 1255 height 1739
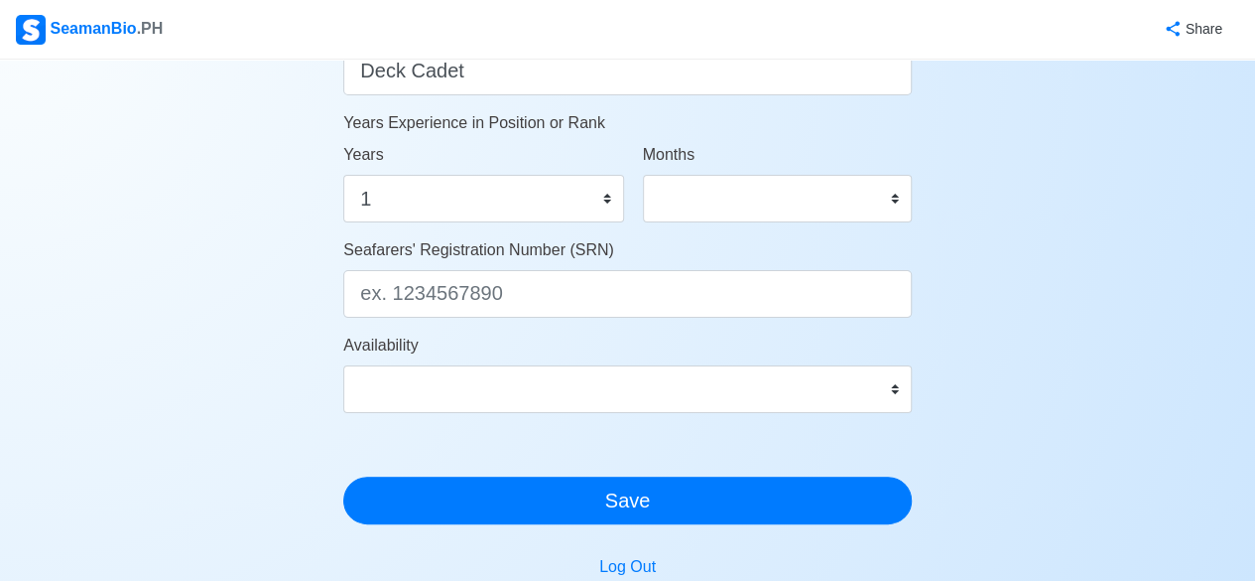
scroll to position [1081, 0]
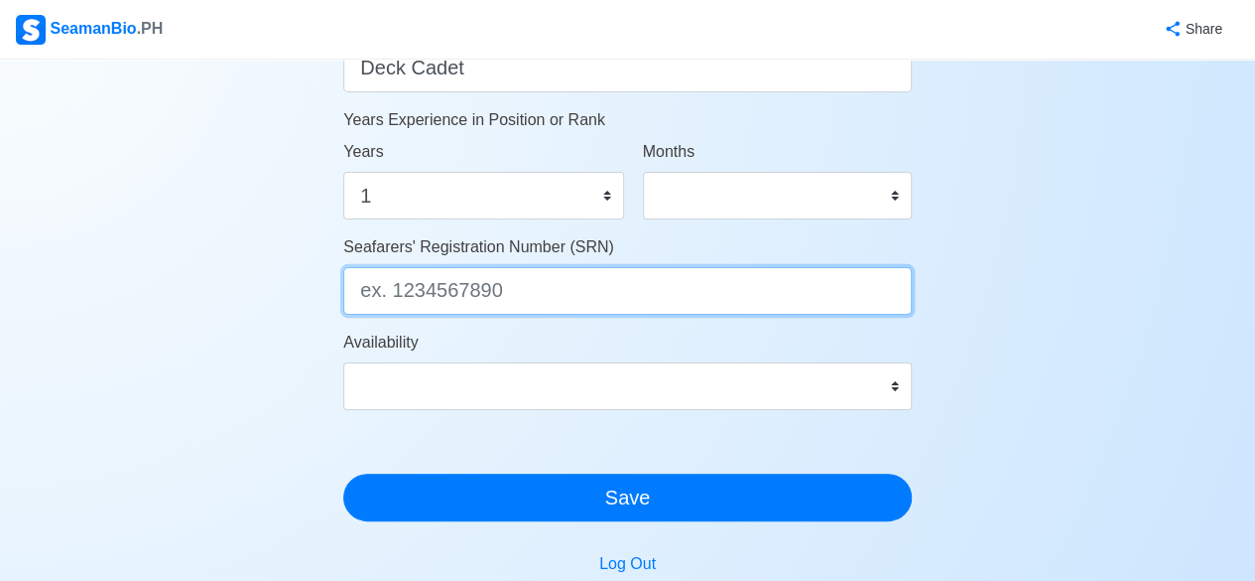
click at [812, 297] on input "Seafarers' Registration Number (SRN)" at bounding box center [627, 291] width 569 height 48
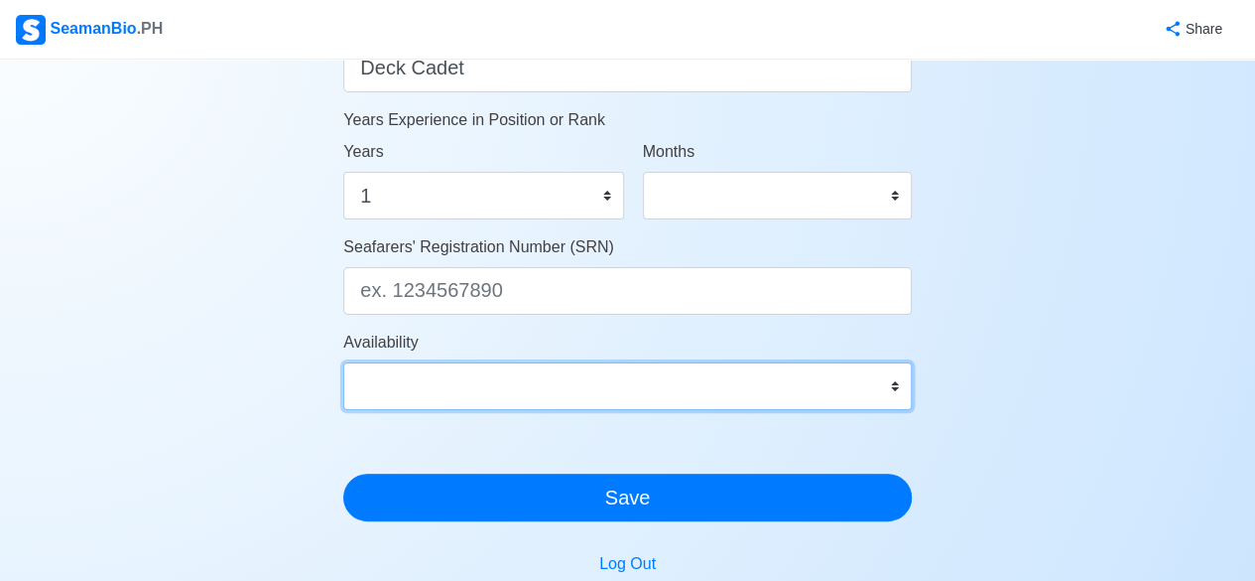
click at [793, 364] on select "Immediate [DATE] [DATE] [DATE] [DATE] [DATE] [DATE] [DATE] [DATE] [DATE]" at bounding box center [627, 386] width 569 height 48
select select "4102416000000"
click at [343, 362] on select "Immediate [DATE] [DATE] [DATE] [DATE] [DATE] [DATE] [DATE] [DATE] [DATE]" at bounding box center [627, 386] width 569 height 48
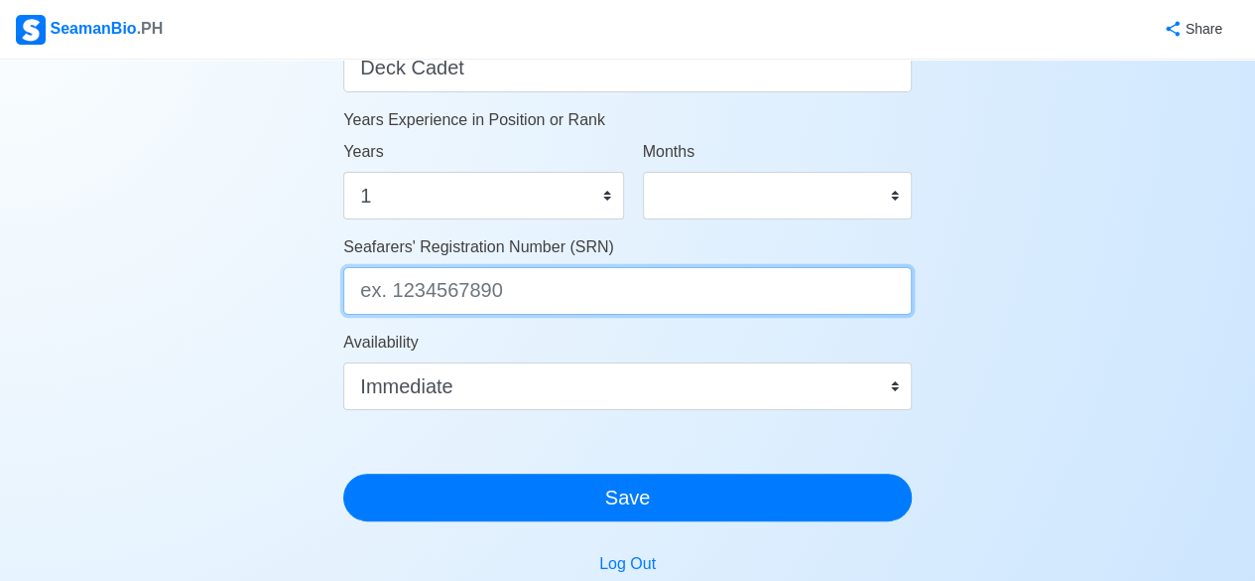
click at [566, 311] on input "Seafarers' Registration Number (SRN)" at bounding box center [627, 291] width 569 height 48
type input "0104260073"
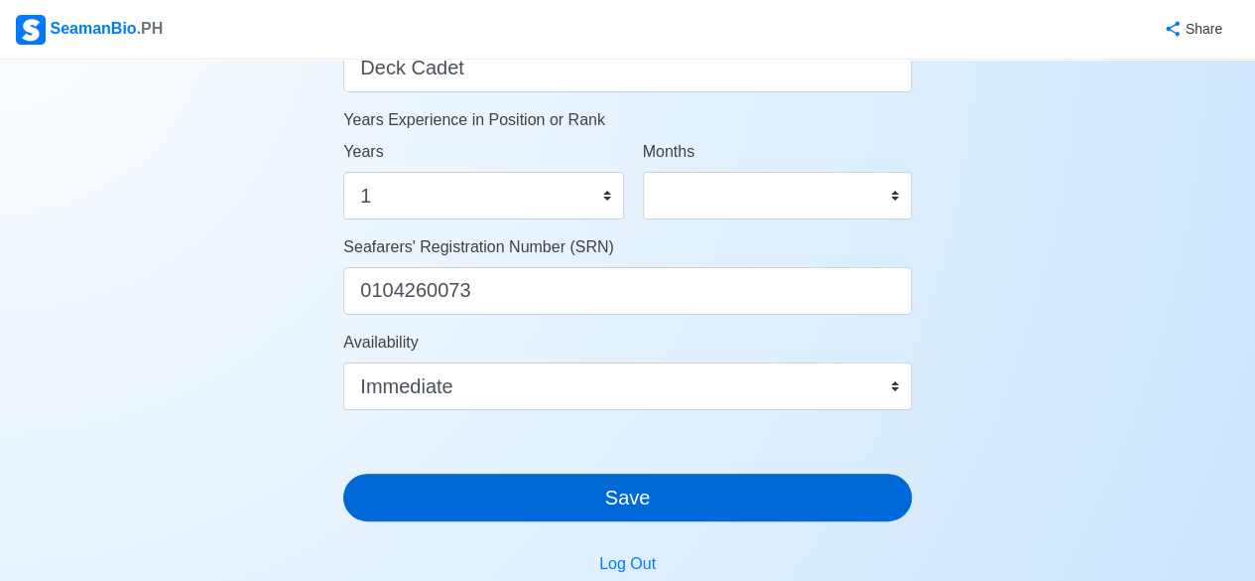
drag, startPoint x: 635, startPoint y: 519, endPoint x: 650, endPoint y: 509, distance: 17.9
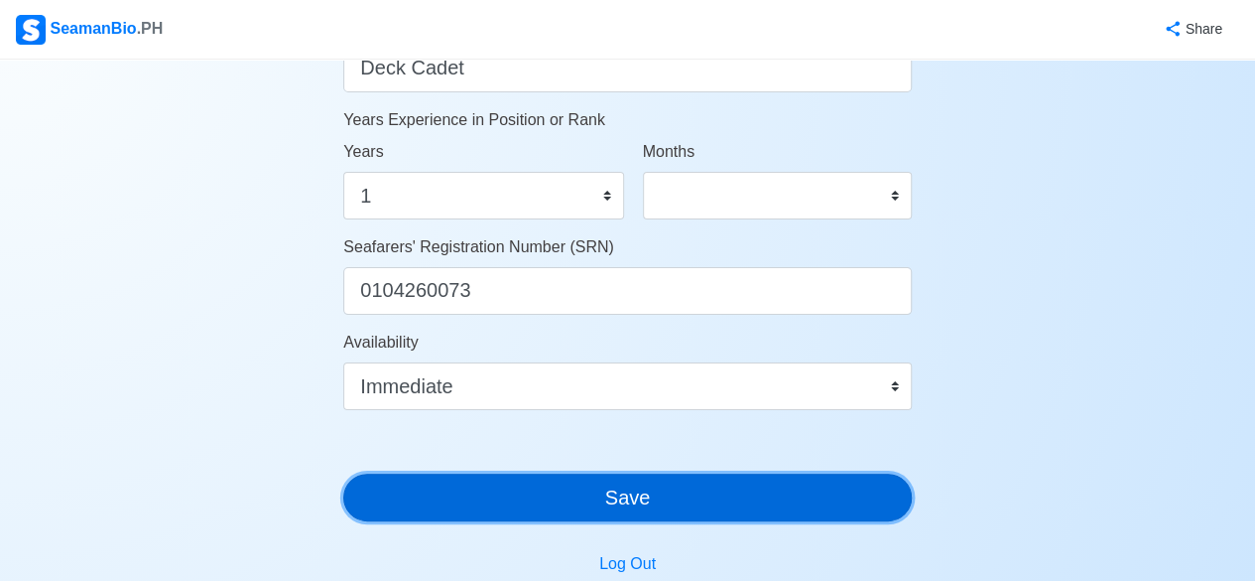
click at [650, 509] on button "Save" at bounding box center [627, 497] width 569 height 48
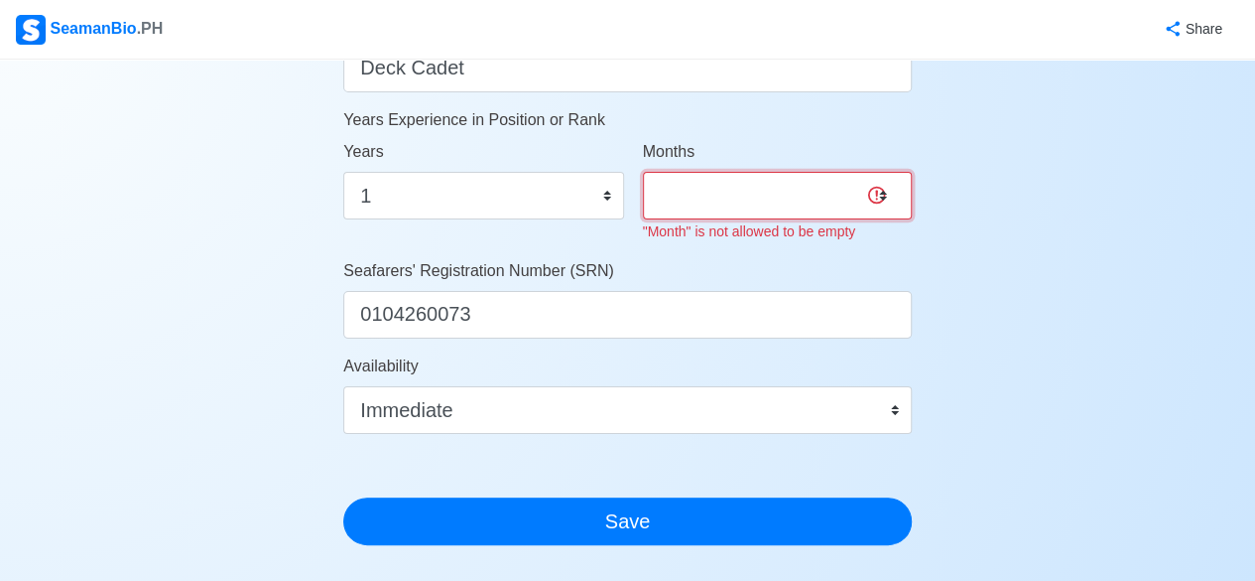
click at [863, 199] on select "0 1 2 3 4 5 6 7 8 9 10 11" at bounding box center [777, 196] width 269 height 48
select select "0"
click at [643, 172] on select "0 1 2 3 4 5 6 7 8 9 10 11" at bounding box center [777, 196] width 269 height 48
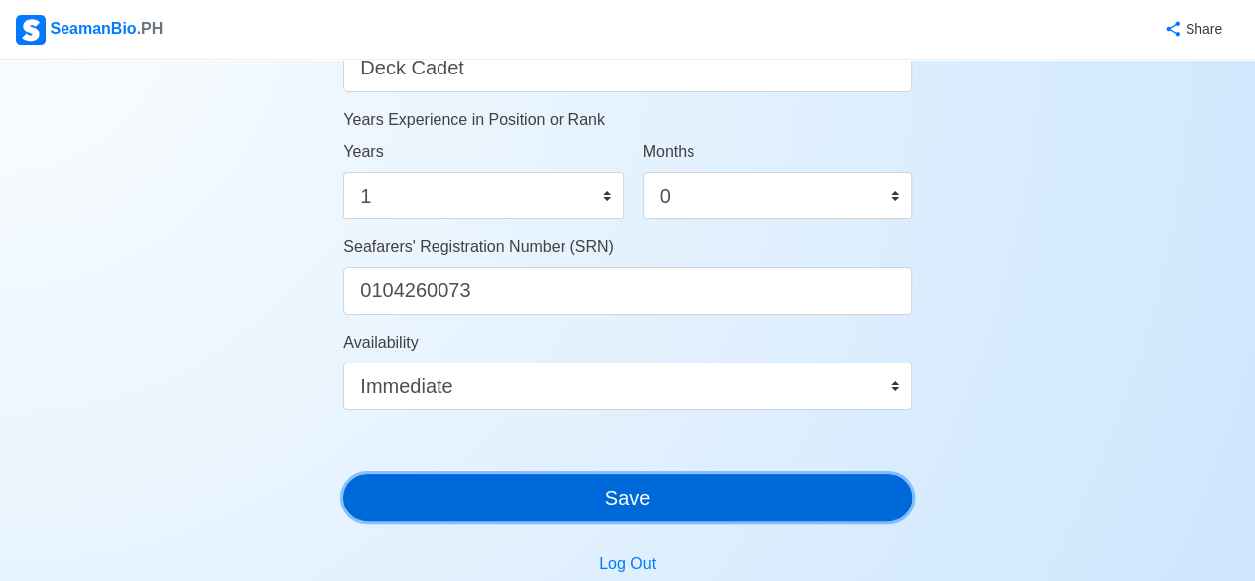
click at [694, 501] on button "Save" at bounding box center [627, 497] width 569 height 48
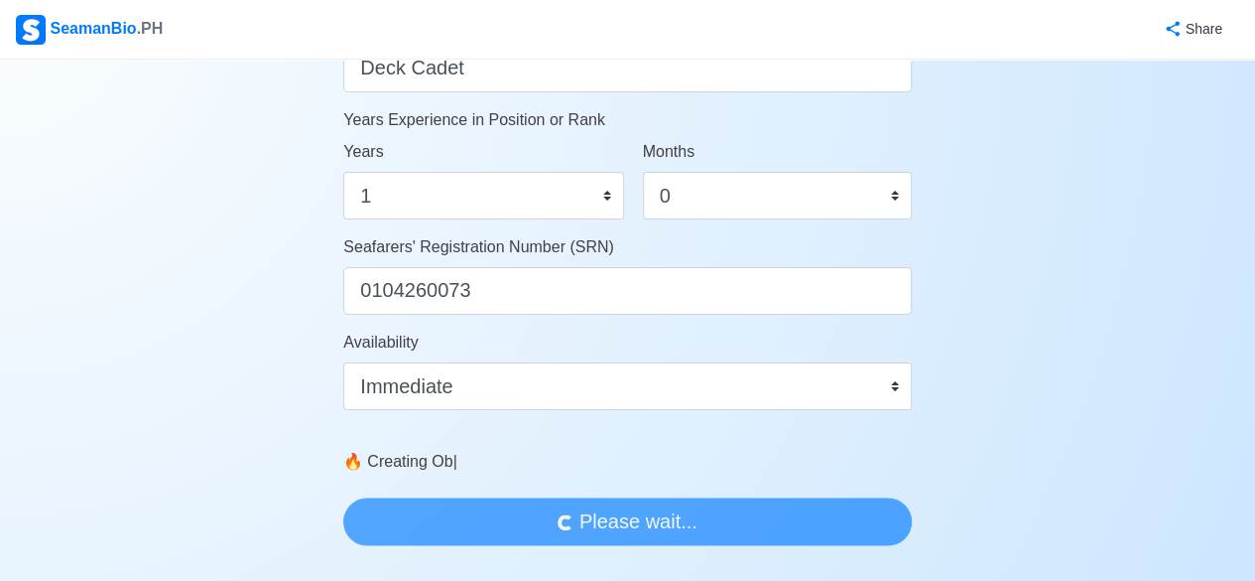
scroll to position [0, 0]
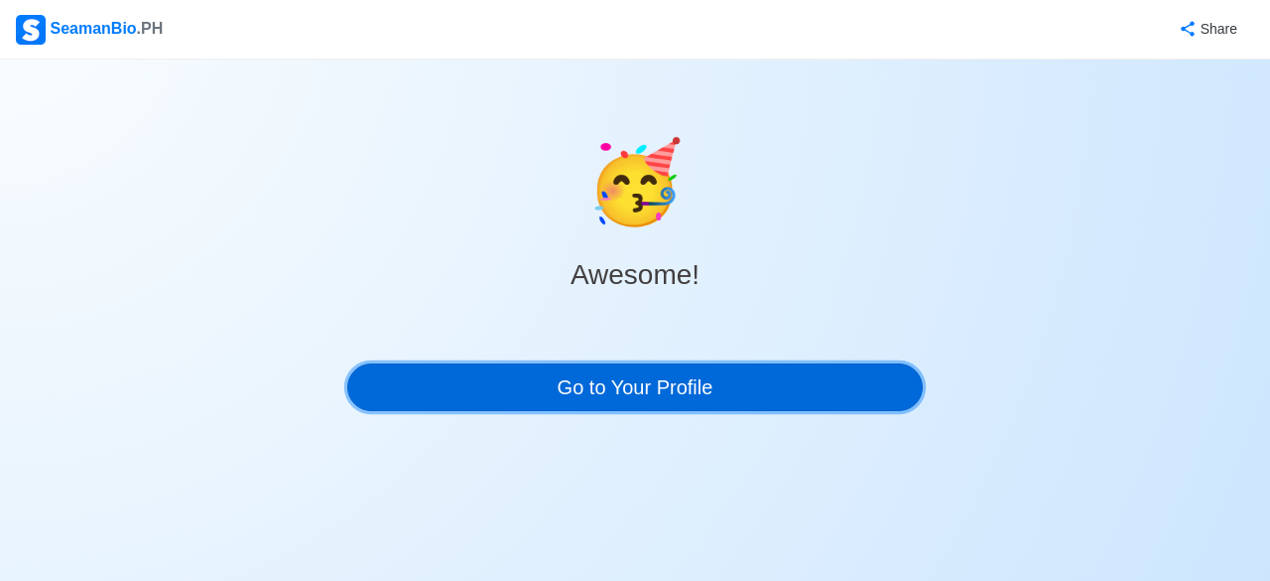
click at [717, 392] on link "Go to Your Profile" at bounding box center [635, 387] width 576 height 48
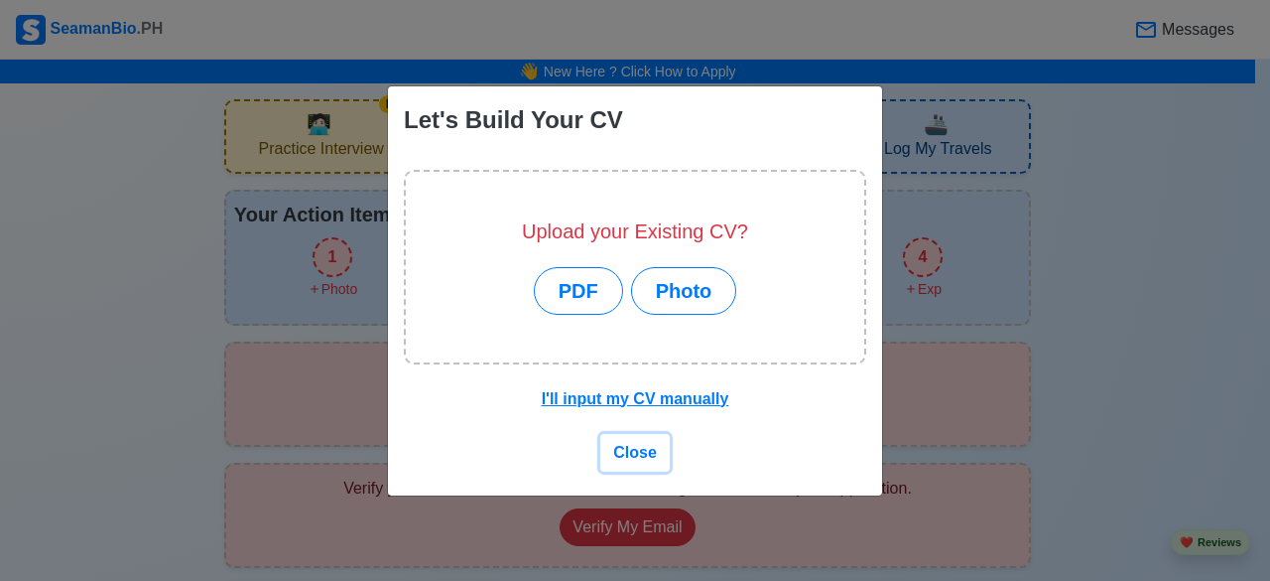
click at [641, 461] on span "Close" at bounding box center [635, 452] width 44 height 17
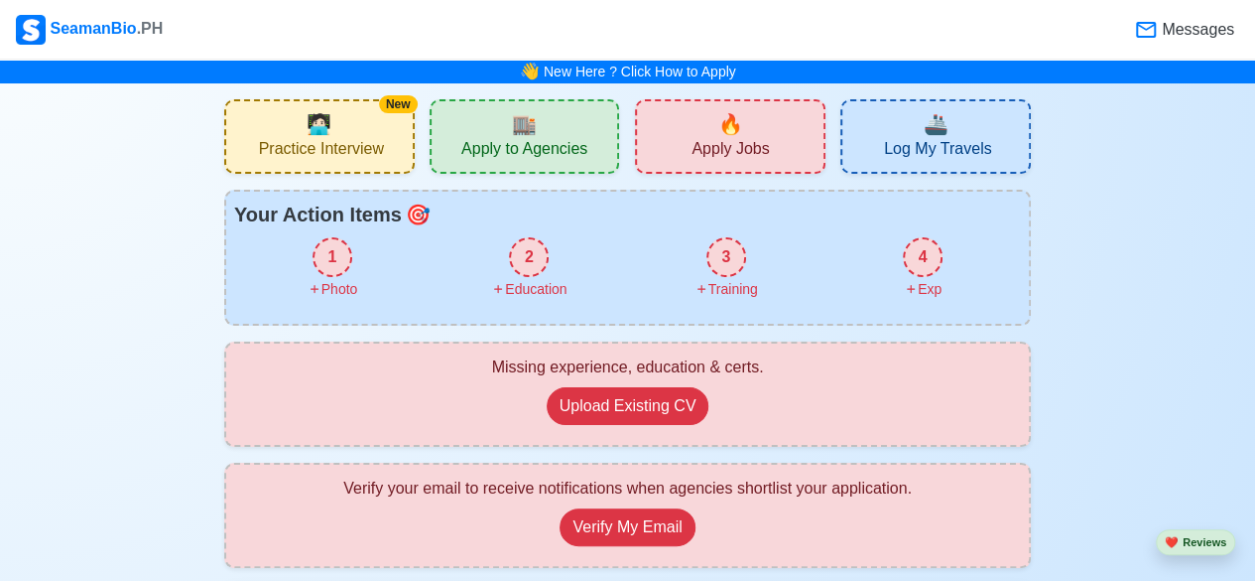
click at [763, 132] on div "🔥 Apply Jobs" at bounding box center [730, 136] width 191 height 74
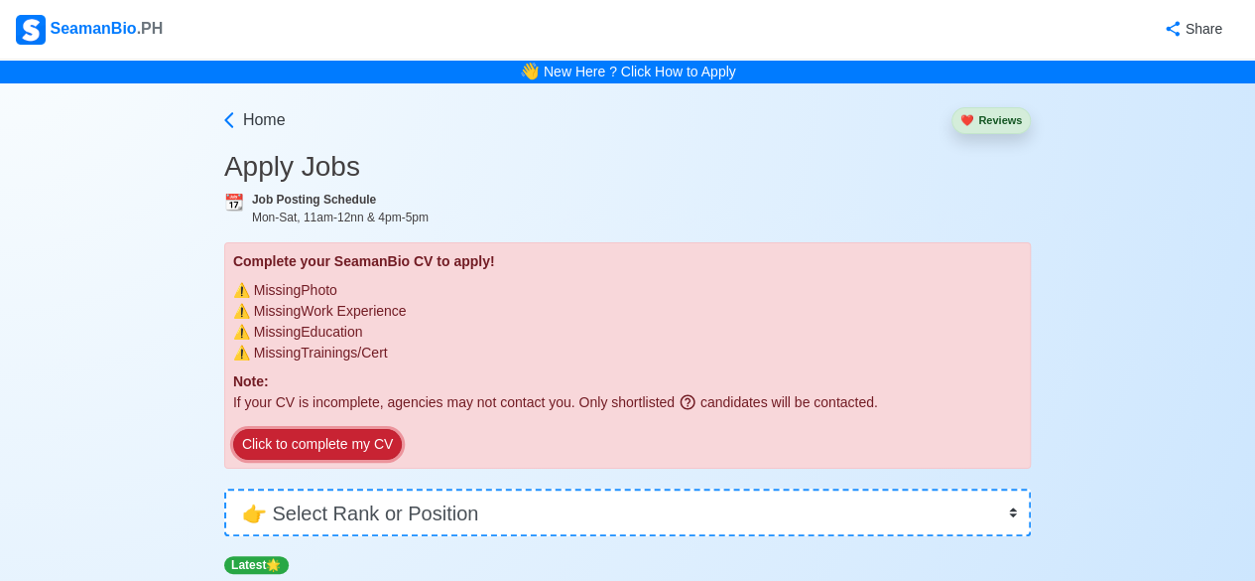
click at [371, 437] on button "Click to complete my CV" at bounding box center [317, 444] width 169 height 31
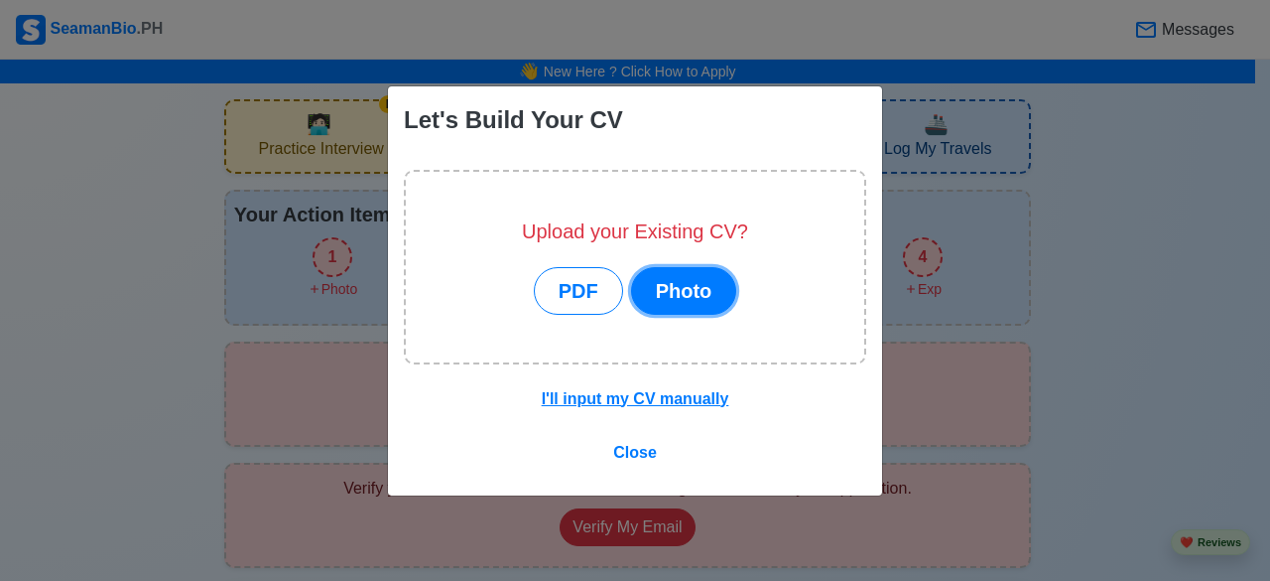
click at [699, 296] on button "Photo" at bounding box center [684, 291] width 106 height 48
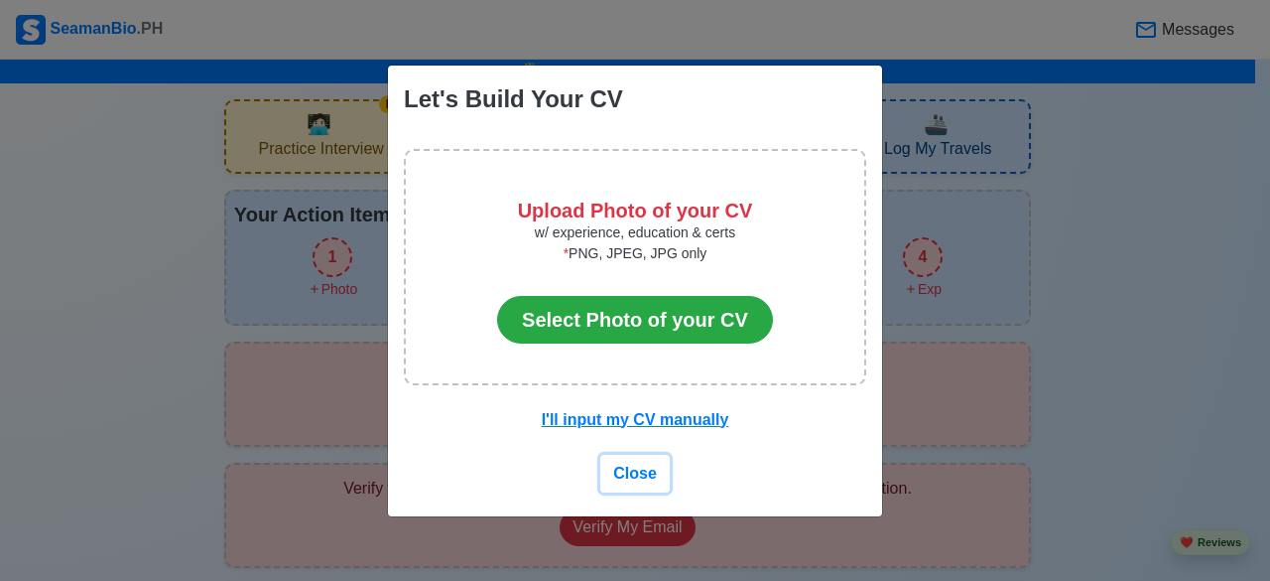
click at [639, 473] on span "Close" at bounding box center [635, 472] width 44 height 17
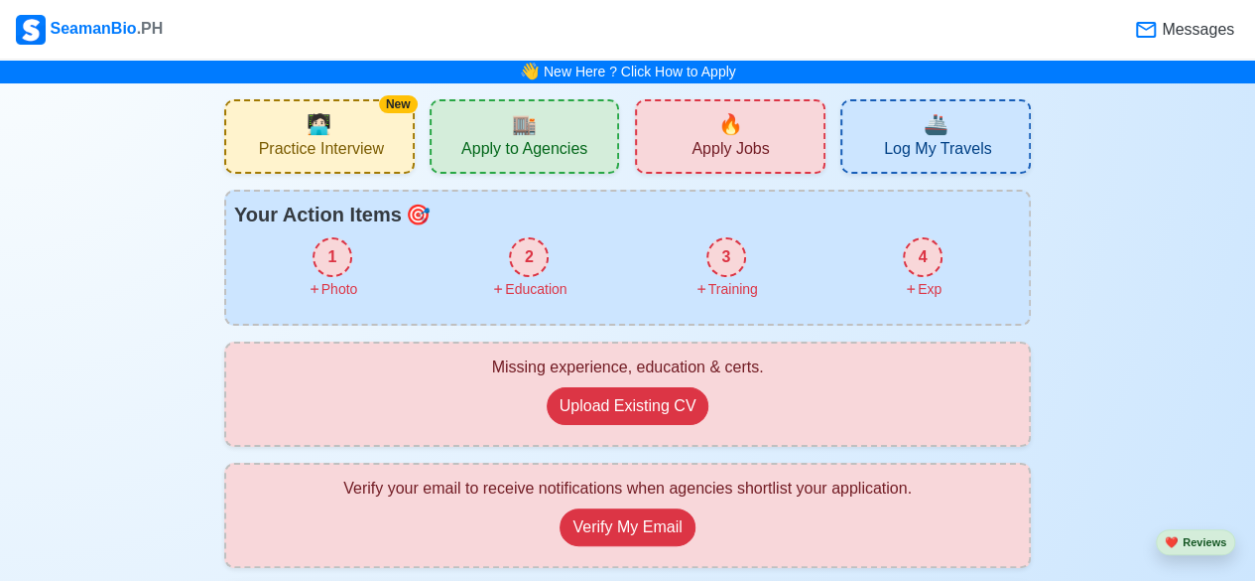
click at [507, 409] on div "Missing experience, education & certs. Upload Existing CV" at bounding box center [627, 393] width 771 height 77
click at [581, 400] on button "Upload Existing CV" at bounding box center [628, 406] width 163 height 38
click at [766, 144] on span "Apply Jobs" at bounding box center [730, 151] width 77 height 25
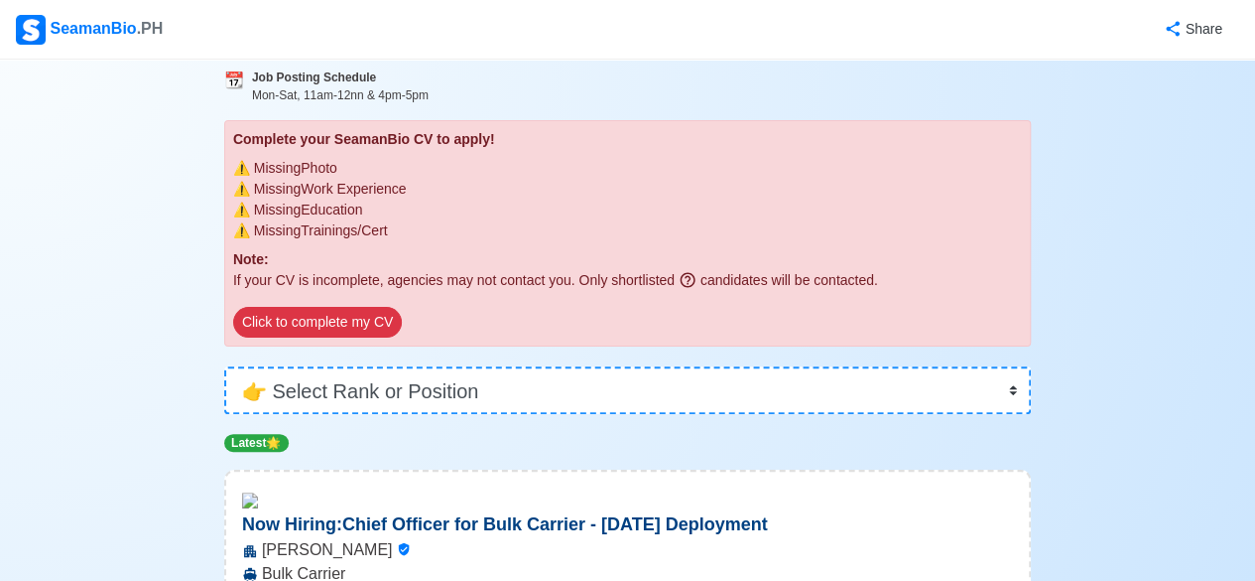
scroll to position [124, 0]
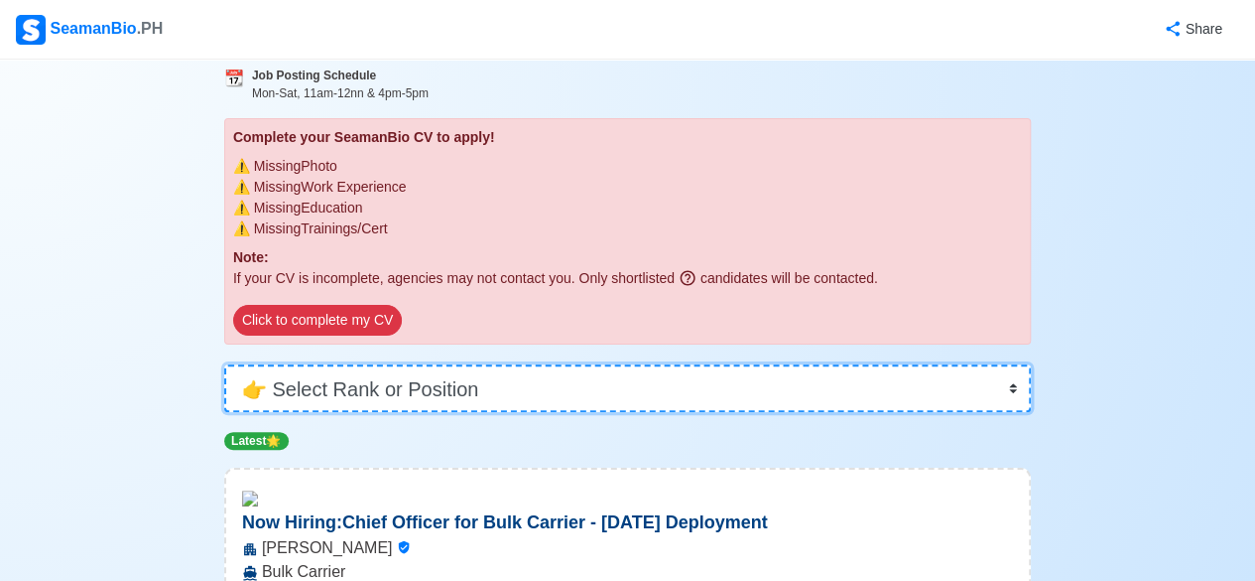
click at [514, 374] on select "👉 Select Rank or Position Master Chief Officer 2nd Officer 3rd Officer Junior O…" at bounding box center [627, 388] width 807 height 48
select select "Ordinary [PERSON_NAME]"
click at [224, 364] on select "👉 Select Rank or Position Master Chief Officer 2nd Officer 3rd Officer Junior O…" at bounding box center [627, 388] width 807 height 48
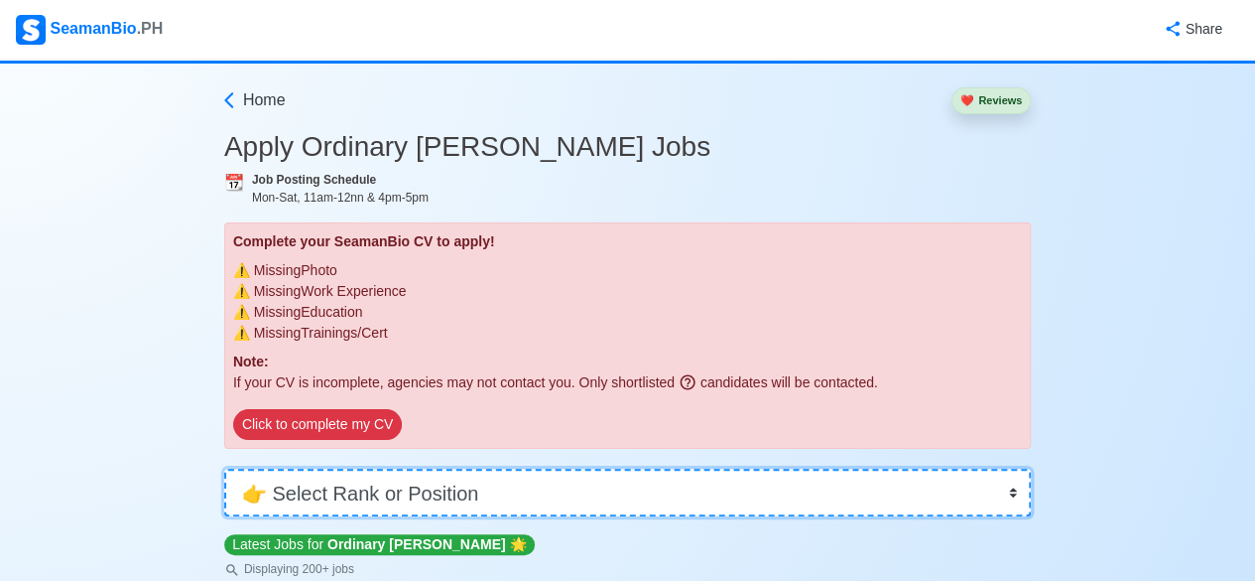
scroll to position [19, 0]
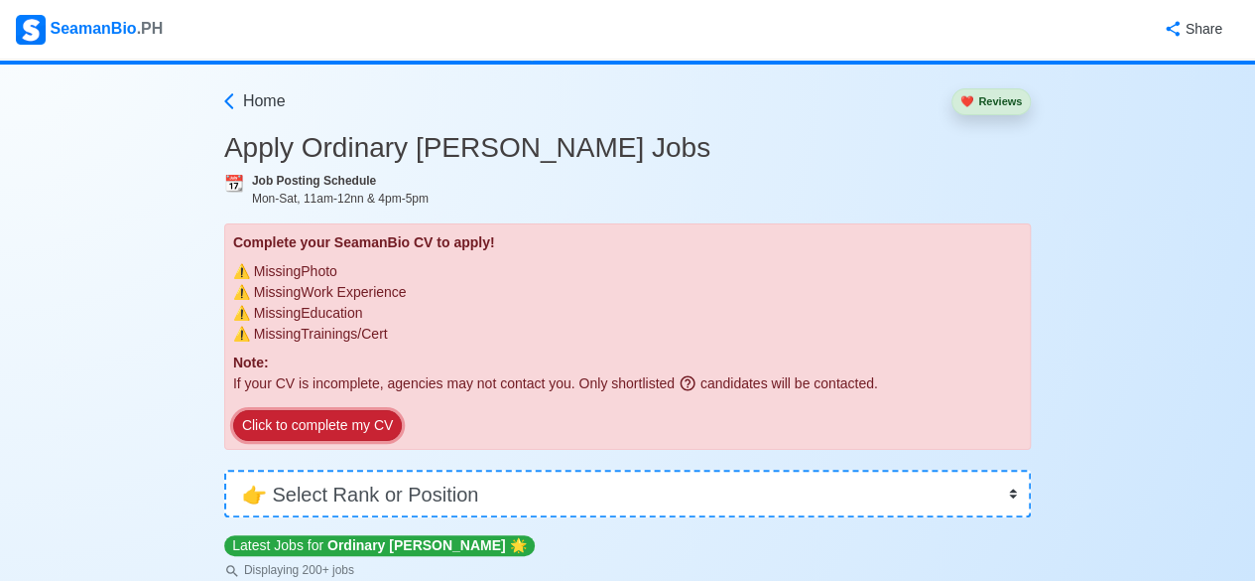
click at [357, 427] on button "Click to complete my CV" at bounding box center [317, 425] width 169 height 31
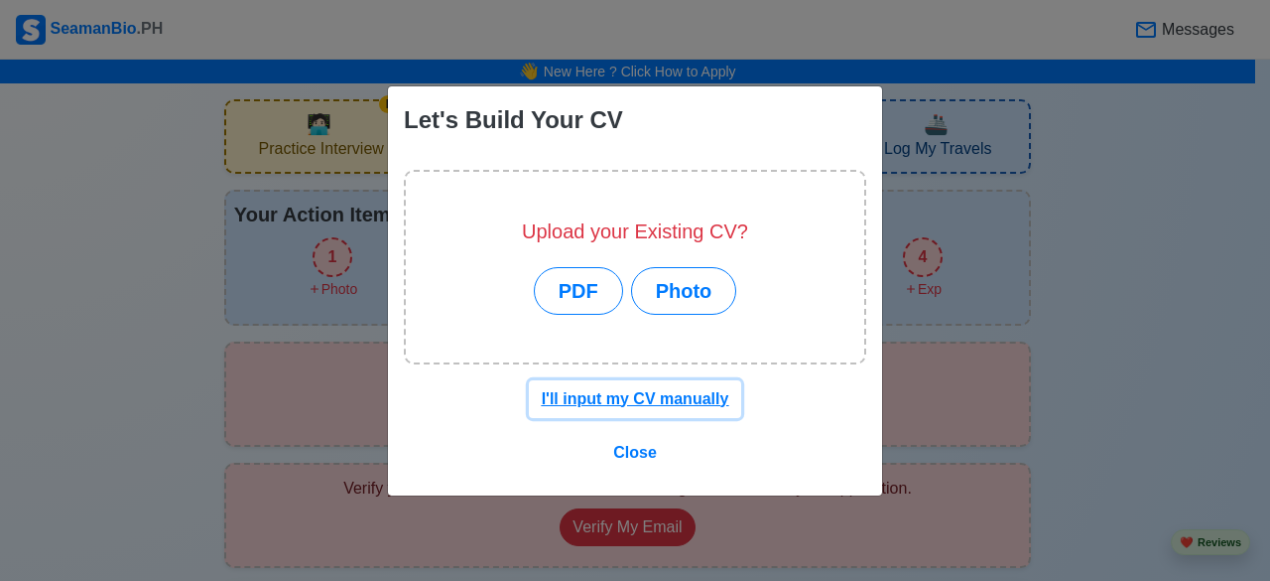
click at [647, 394] on u "I'll input my CV manually" at bounding box center [636, 398] width 188 height 17
